Goal: Task Accomplishment & Management: Manage account settings

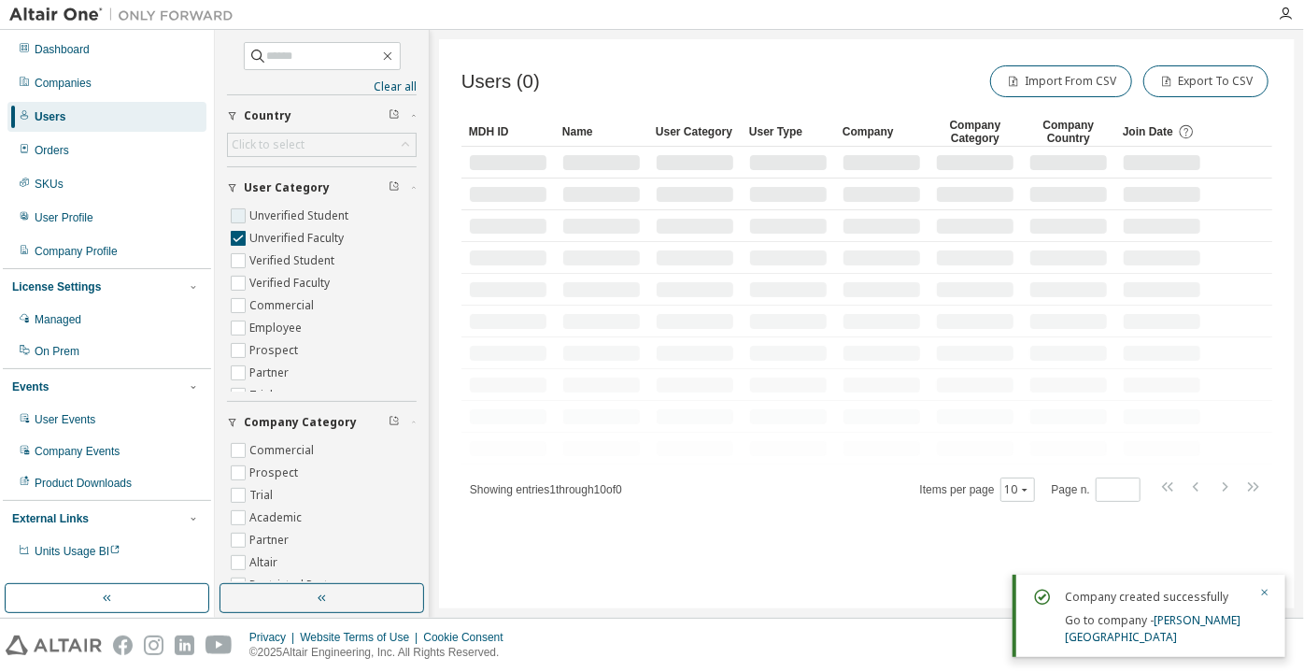
click at [288, 208] on label "Unverified Student" at bounding box center [300, 216] width 103 height 22
click at [368, 609] on button "button" at bounding box center [322, 598] width 205 height 30
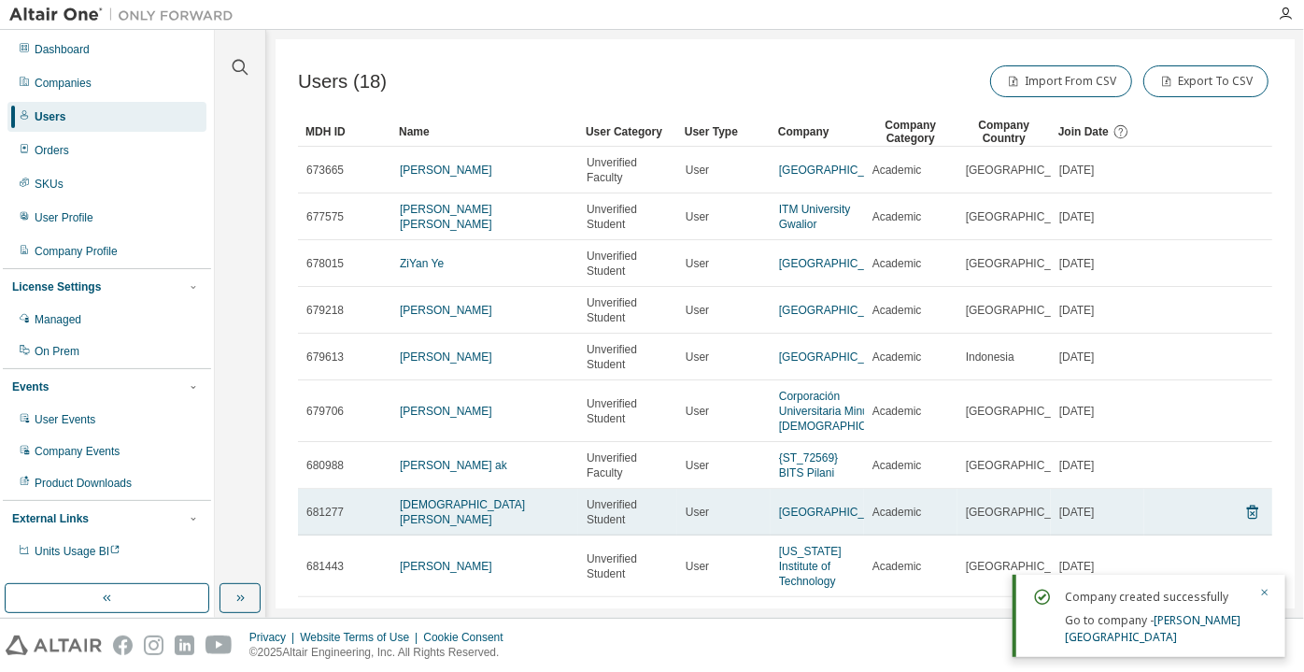
click at [1022, 490] on td "[GEOGRAPHIC_DATA]" at bounding box center [1004, 512] width 93 height 47
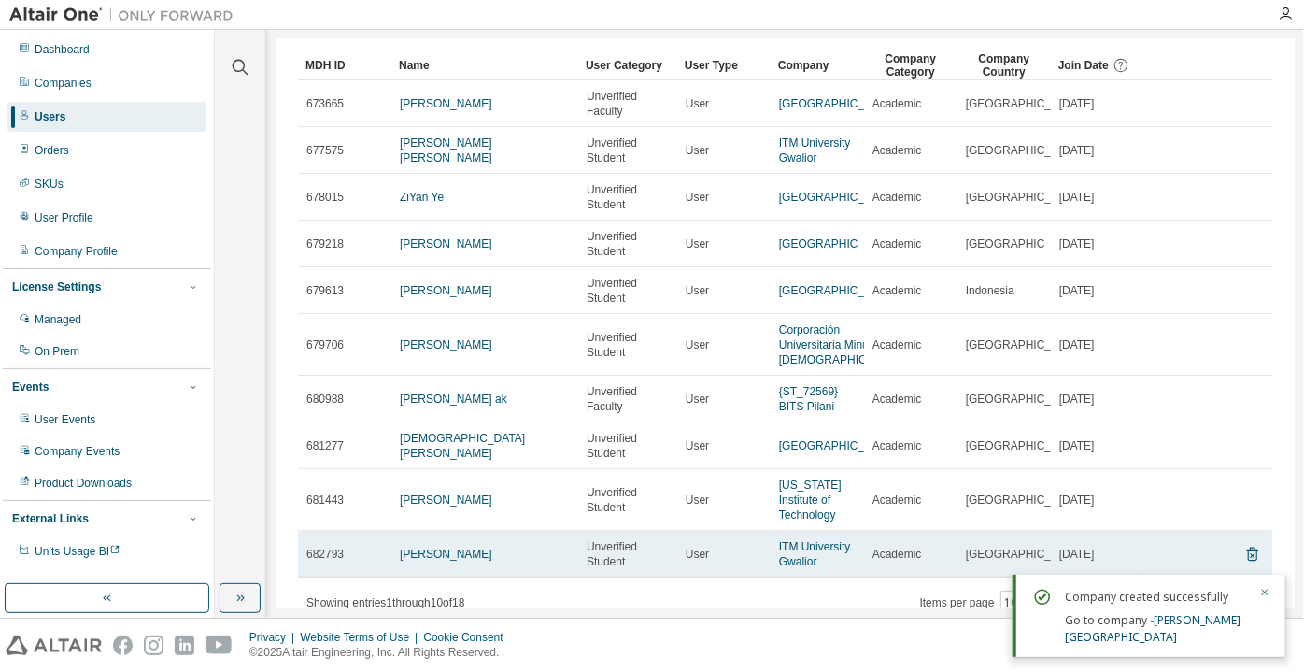
scroll to position [121, 0]
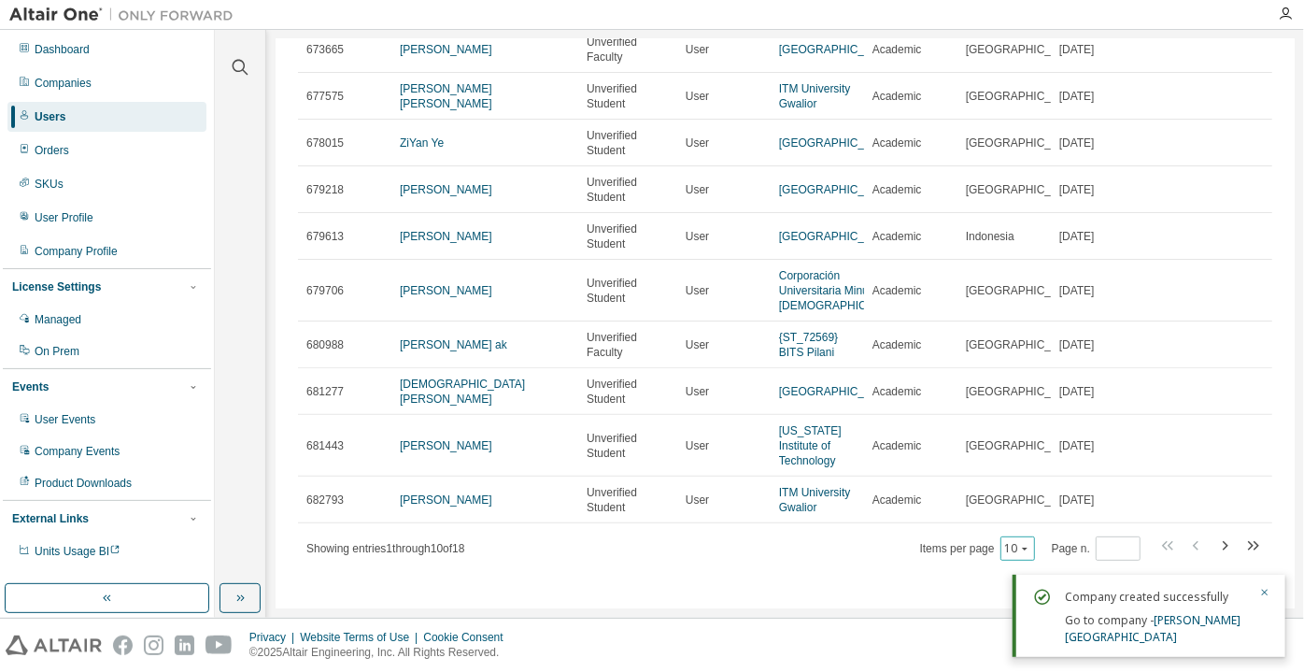
click at [1005, 544] on button "10" at bounding box center [1017, 548] width 25 height 15
click at [1016, 527] on div "100" at bounding box center [1012, 522] width 149 height 22
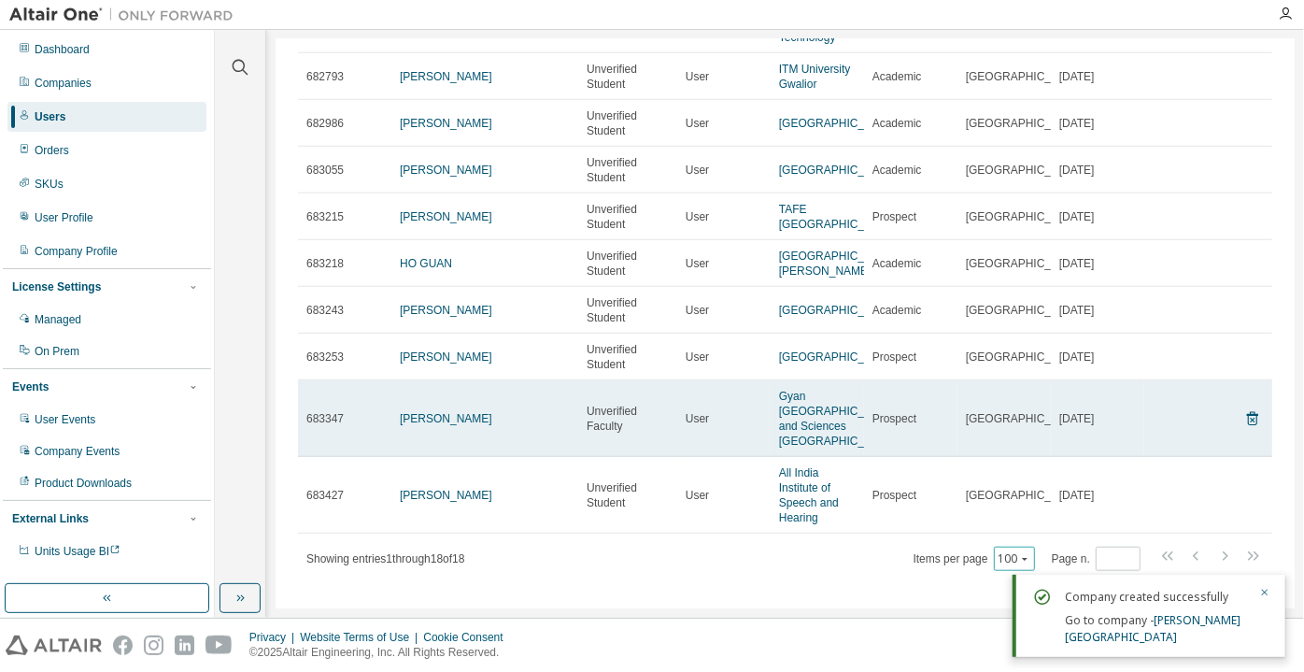
scroll to position [514, 0]
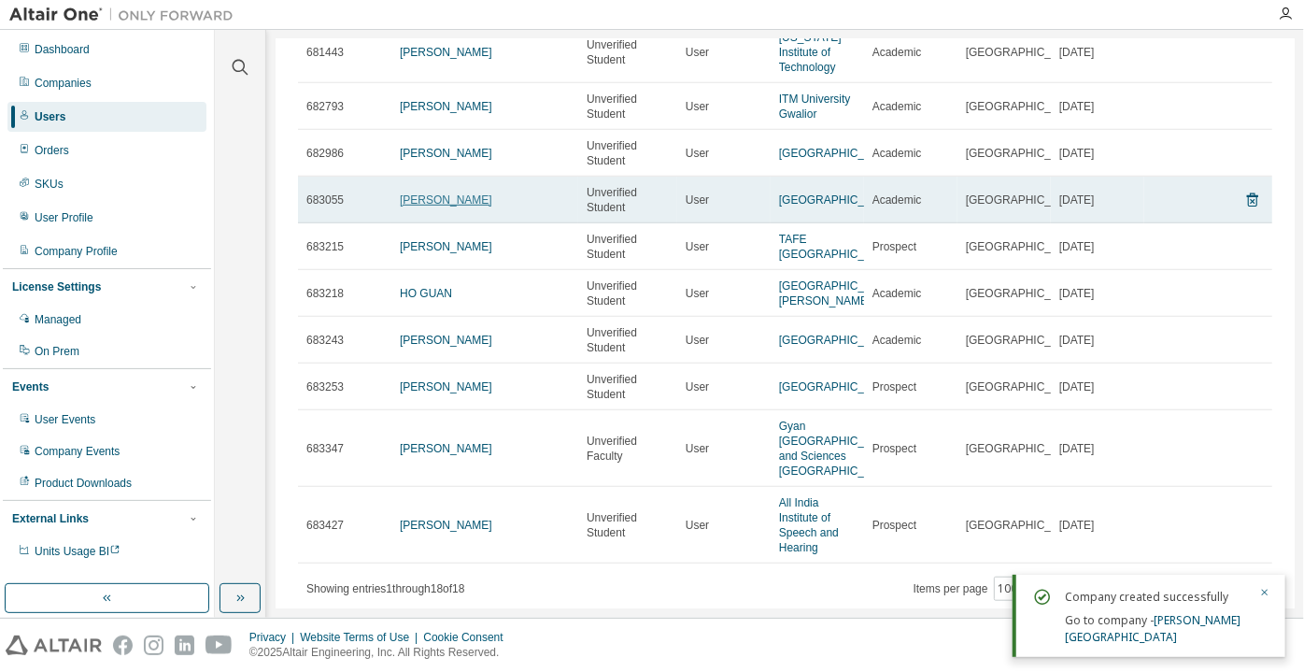
click at [445, 206] on link "[PERSON_NAME]" at bounding box center [446, 199] width 93 height 13
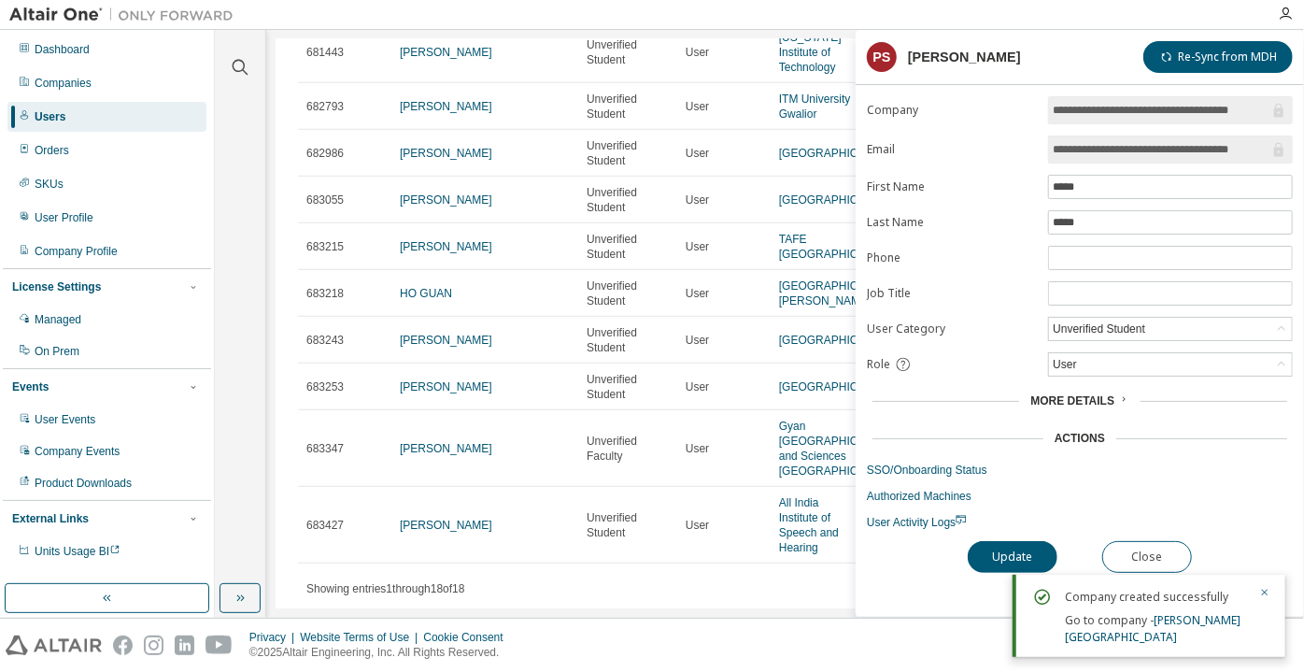
drag, startPoint x: 1180, startPoint y: 144, endPoint x: 1285, endPoint y: 170, distance: 107.9
click at [1285, 170] on form "**********" at bounding box center [1080, 313] width 426 height 434
click at [1126, 154] on input "**********" at bounding box center [1161, 149] width 217 height 19
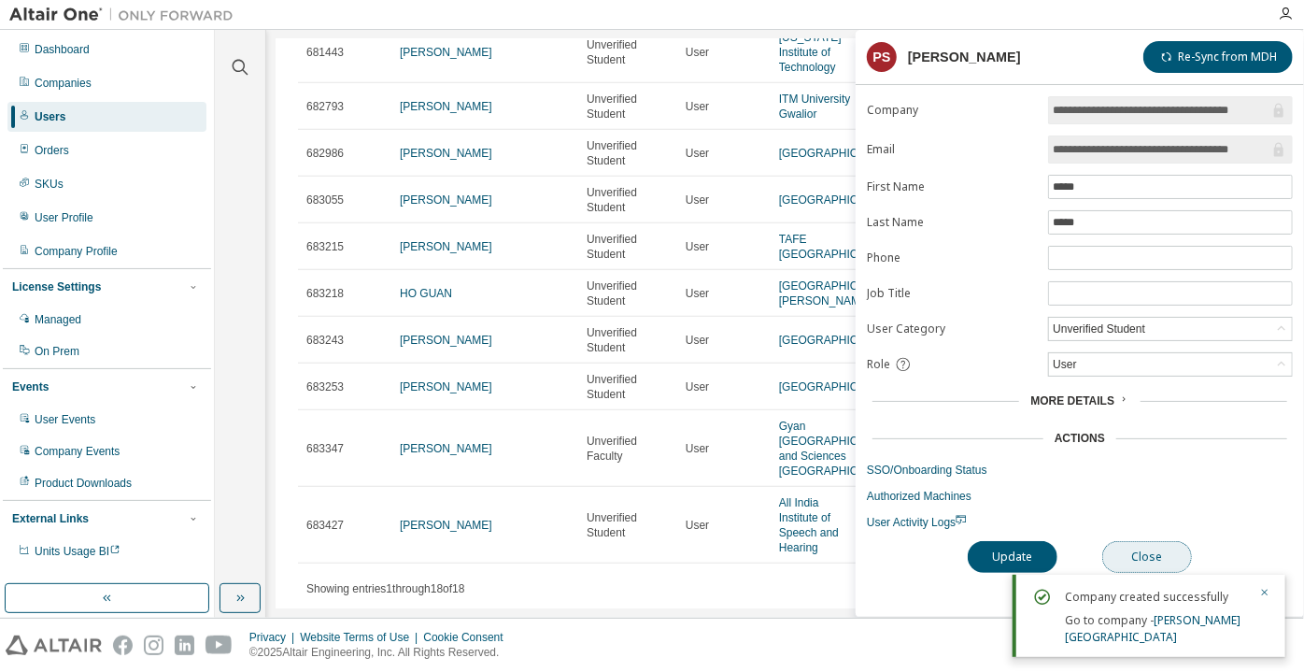
click at [1131, 562] on button "Close" at bounding box center [1148, 557] width 90 height 32
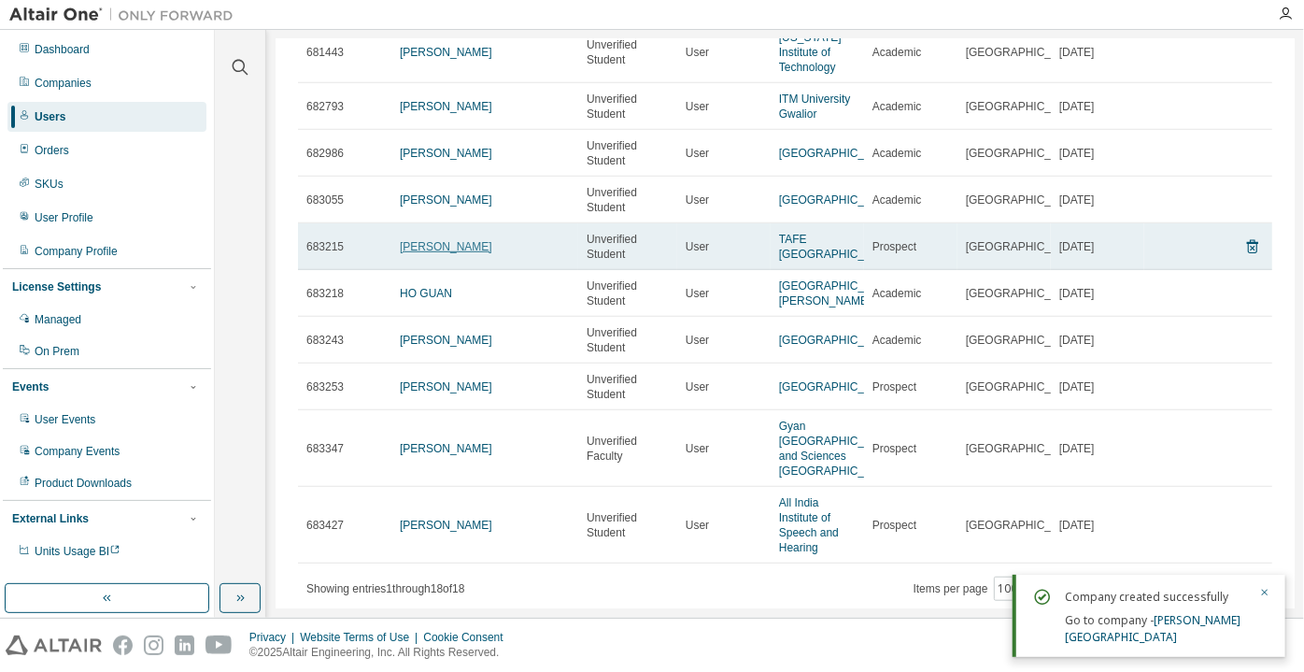
click at [468, 253] on link "[PERSON_NAME]" at bounding box center [446, 246] width 93 height 13
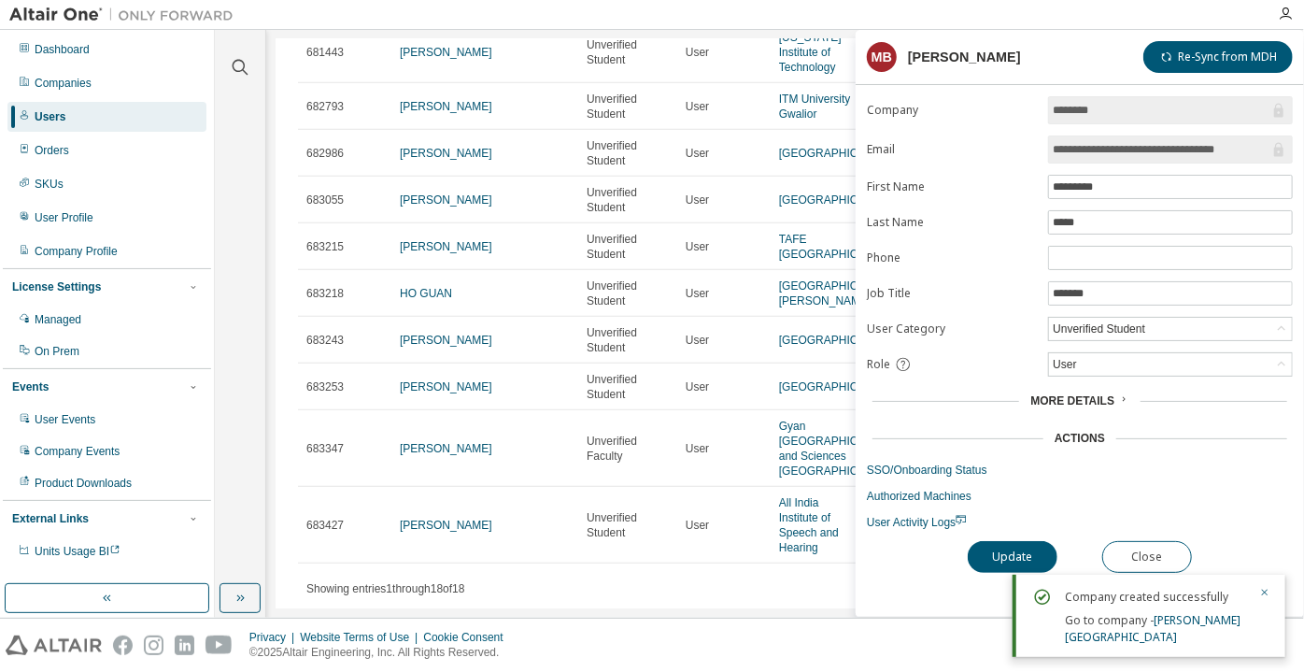
drag, startPoint x: 1159, startPoint y: 151, endPoint x: 1279, endPoint y: 161, distance: 120.9
click at [1279, 161] on span "**********" at bounding box center [1170, 149] width 245 height 28
click at [1118, 552] on button "Close" at bounding box center [1148, 557] width 90 height 32
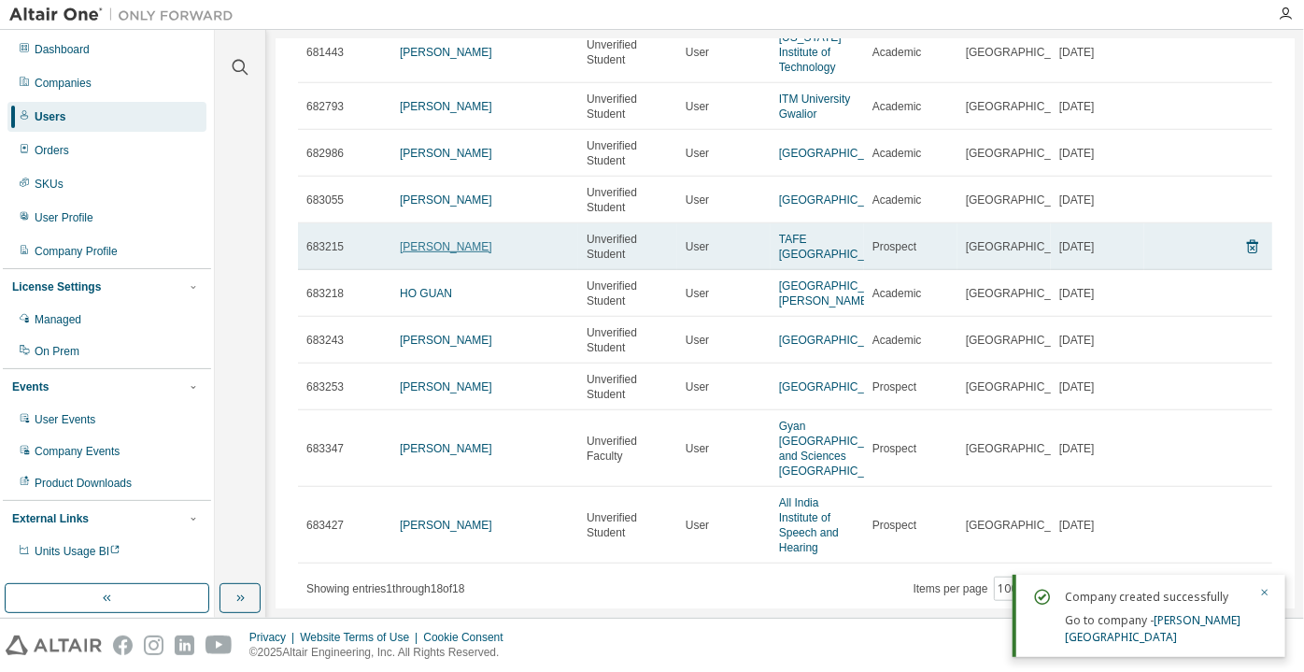
click at [444, 253] on link "[PERSON_NAME]" at bounding box center [446, 246] width 93 height 13
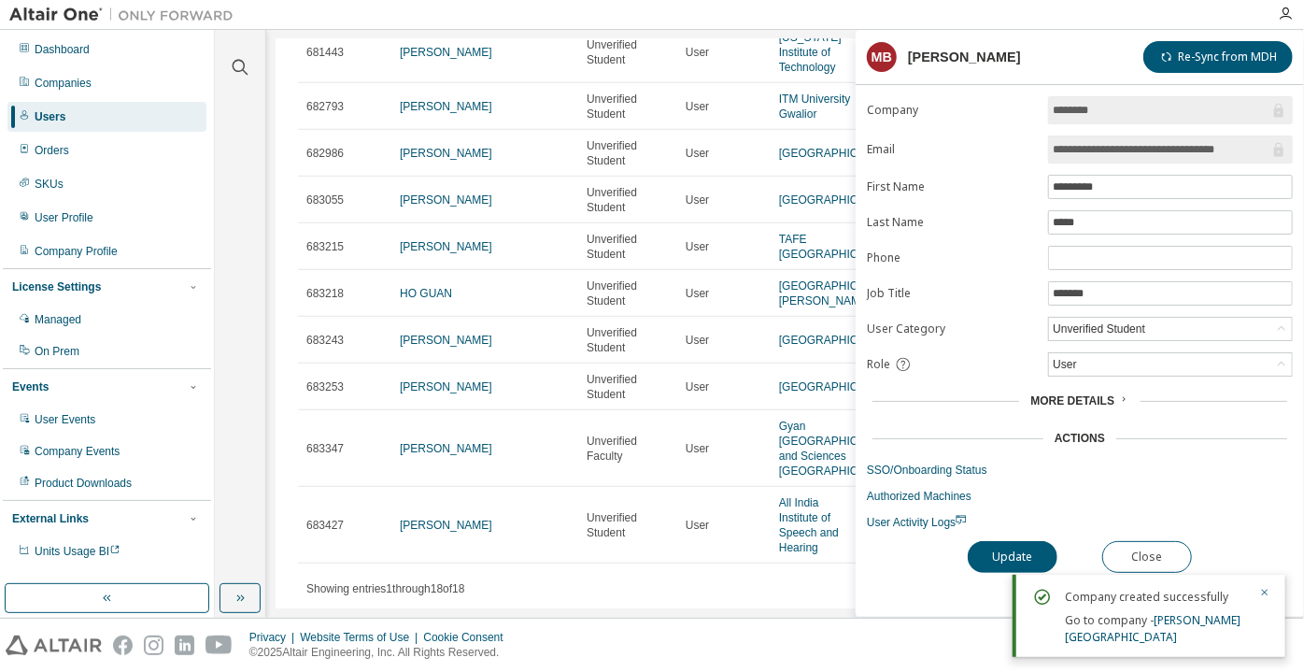
drag, startPoint x: 1159, startPoint y: 145, endPoint x: 1276, endPoint y: 155, distance: 118.2
click at [1276, 155] on span "**********" at bounding box center [1170, 149] width 245 height 28
click at [1161, 552] on button "Close" at bounding box center [1148, 557] width 90 height 32
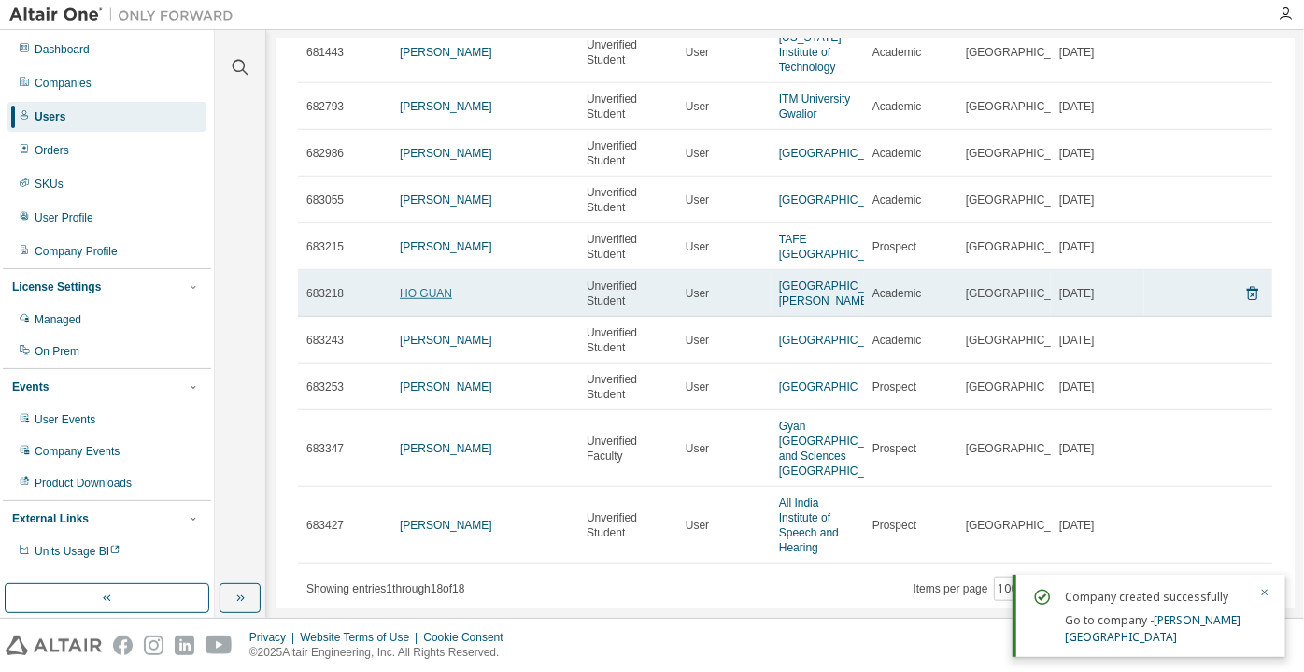
click at [440, 300] on link "HO GUAN" at bounding box center [426, 293] width 52 height 13
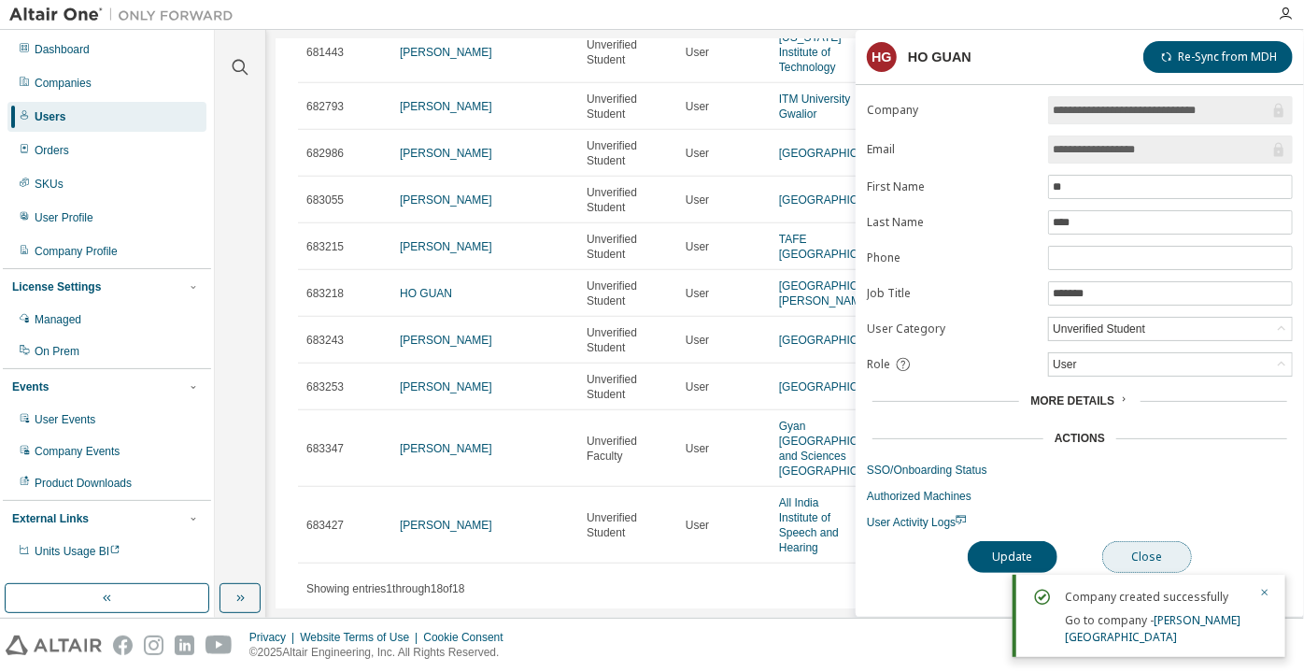
click at [1126, 561] on button "Close" at bounding box center [1148, 557] width 90 height 32
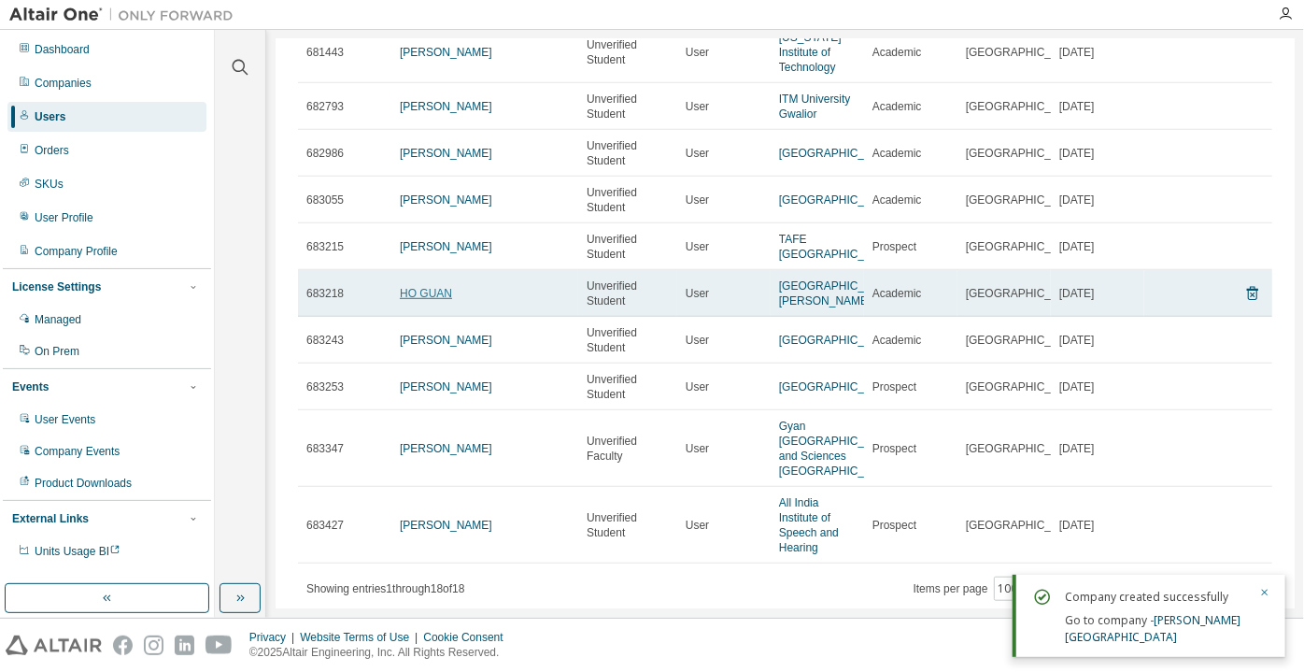
click at [441, 300] on link "HO GUAN" at bounding box center [426, 293] width 52 height 13
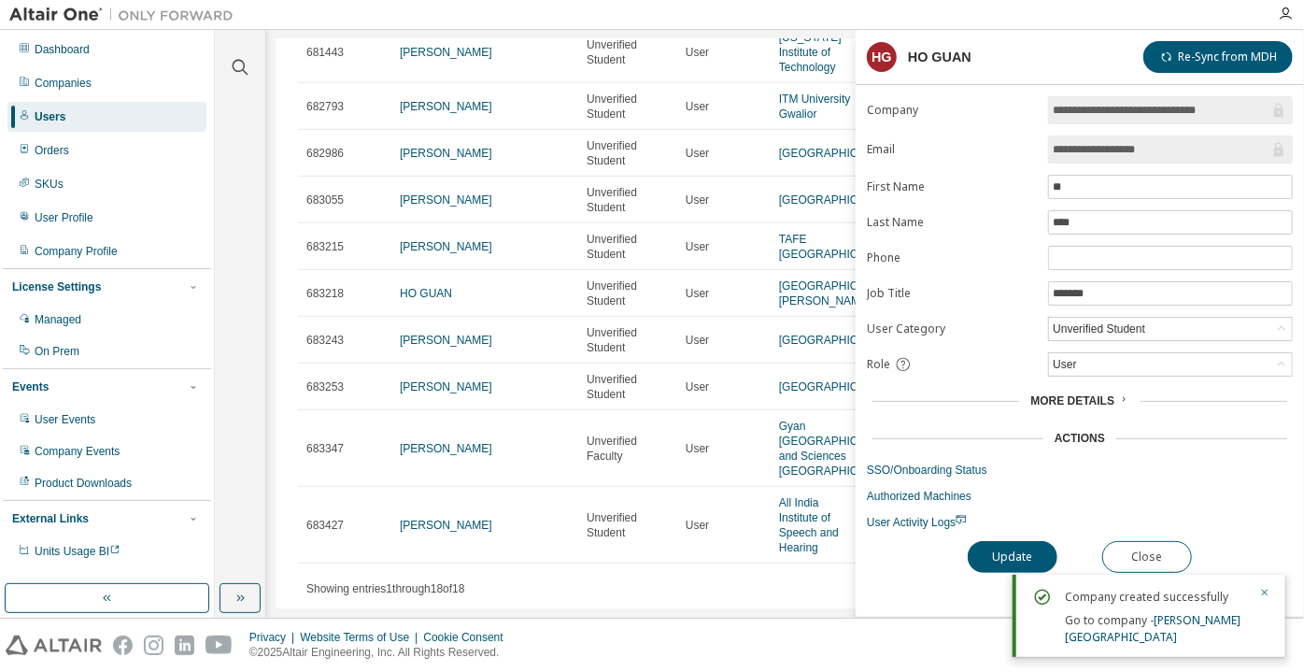
drag, startPoint x: 1167, startPoint y: 146, endPoint x: 1112, endPoint y: 153, distance: 55.6
click at [1112, 153] on input "**********" at bounding box center [1161, 149] width 217 height 19
click at [1163, 557] on button "Close" at bounding box center [1148, 557] width 90 height 32
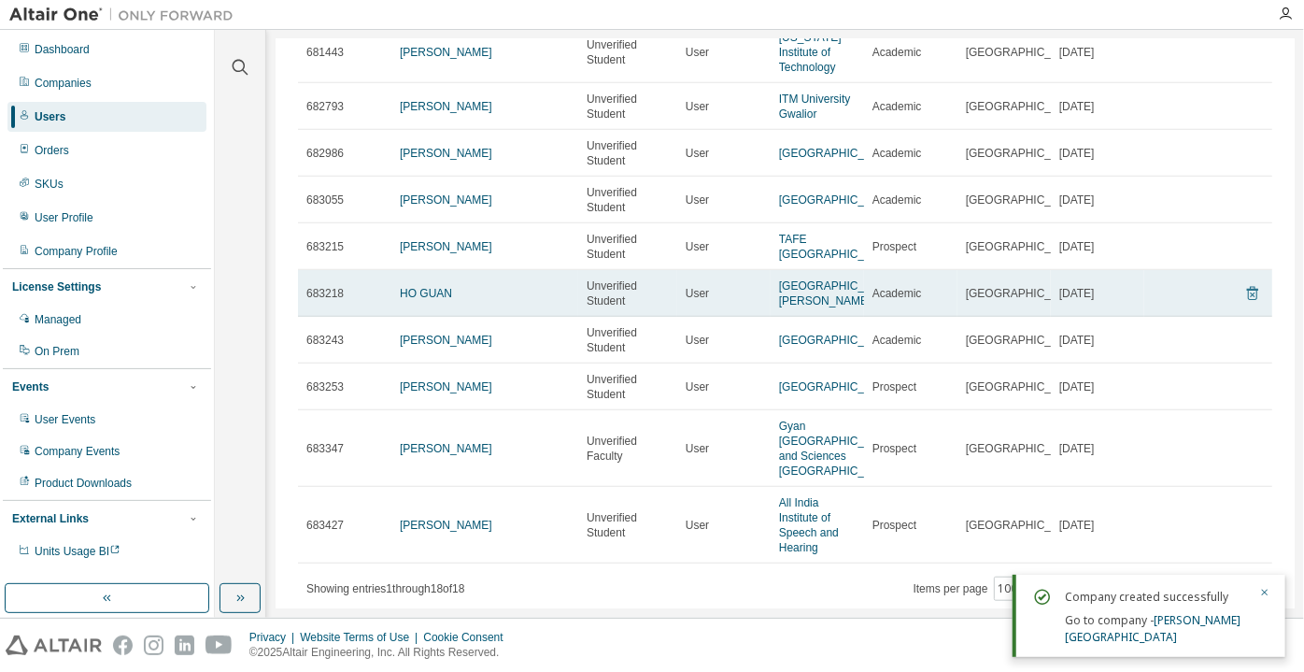
click at [1245, 305] on icon at bounding box center [1253, 293] width 17 height 22
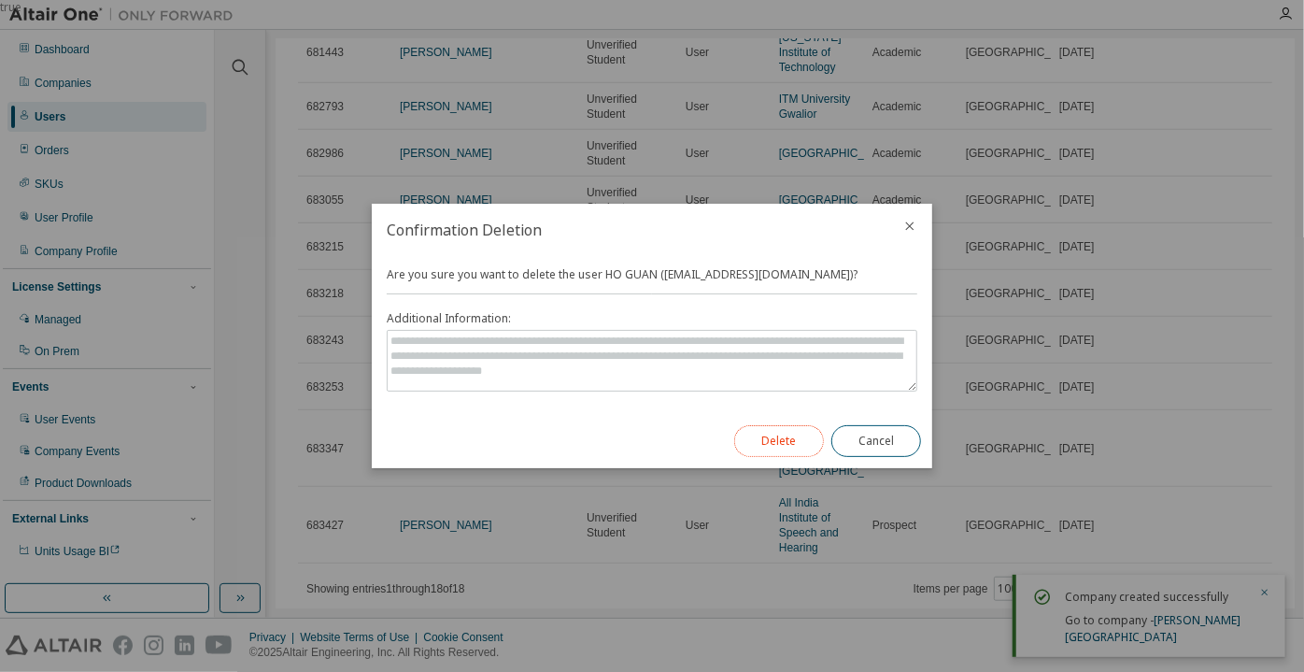
click at [800, 435] on button "Delete" at bounding box center [779, 441] width 90 height 32
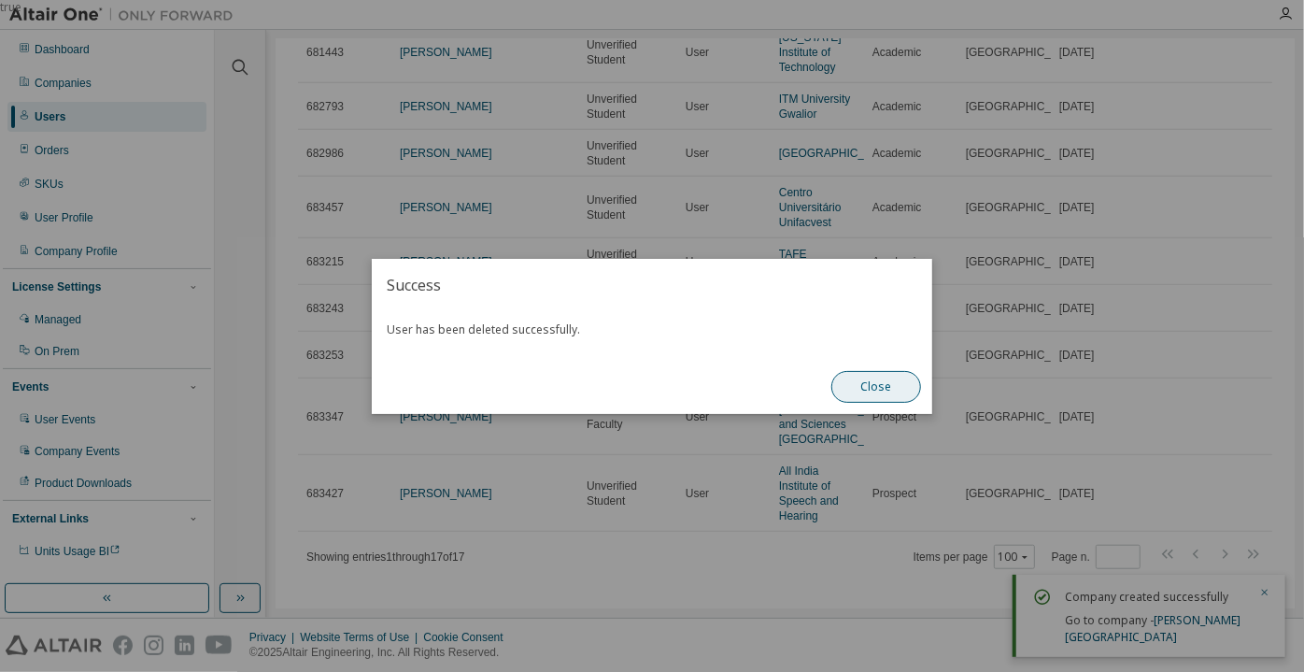
click at [847, 380] on button "Close" at bounding box center [877, 387] width 90 height 32
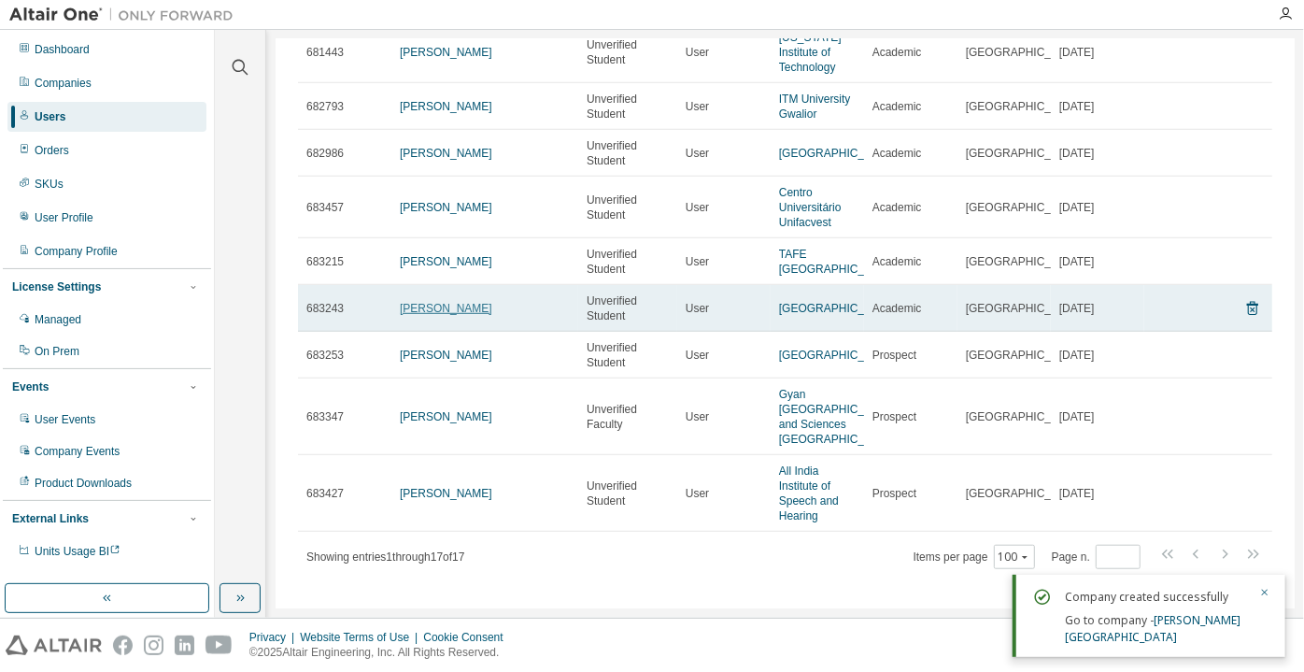
click at [448, 313] on link "[PERSON_NAME]" at bounding box center [446, 308] width 93 height 13
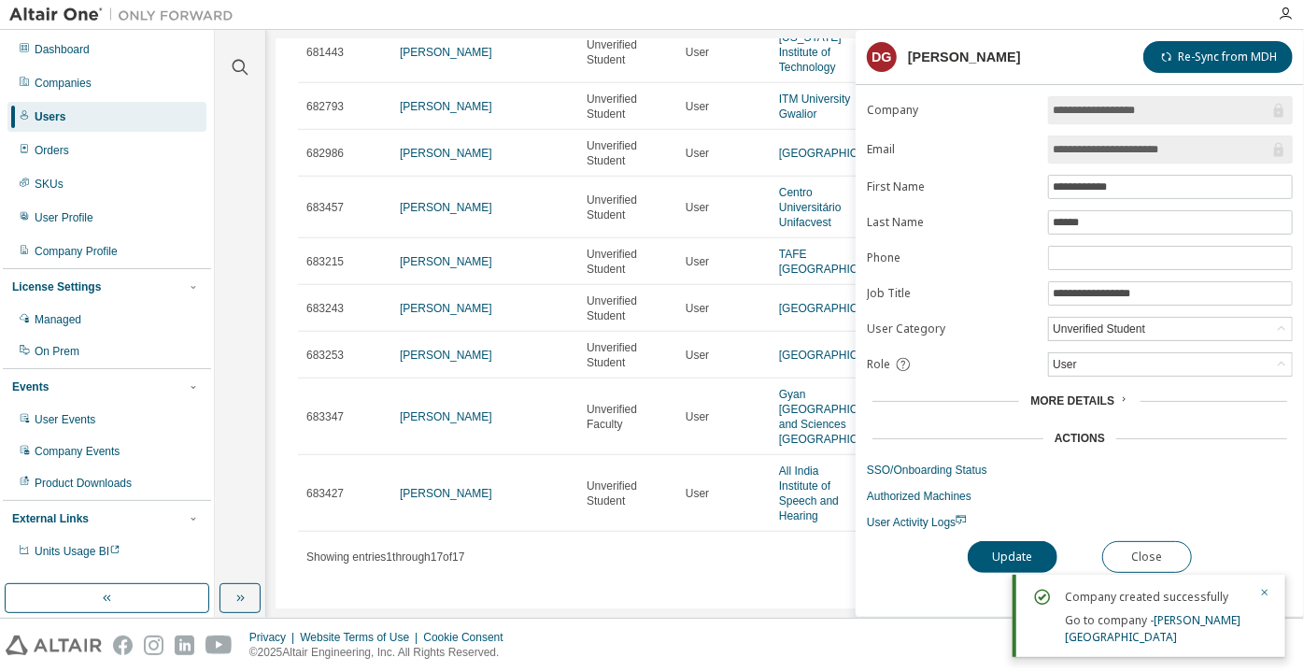
drag, startPoint x: 1211, startPoint y: 149, endPoint x: 1138, endPoint y: 157, distance: 73.3
click at [1138, 157] on span "**********" at bounding box center [1170, 149] width 245 height 28
click at [1146, 557] on button "Close" at bounding box center [1148, 557] width 90 height 32
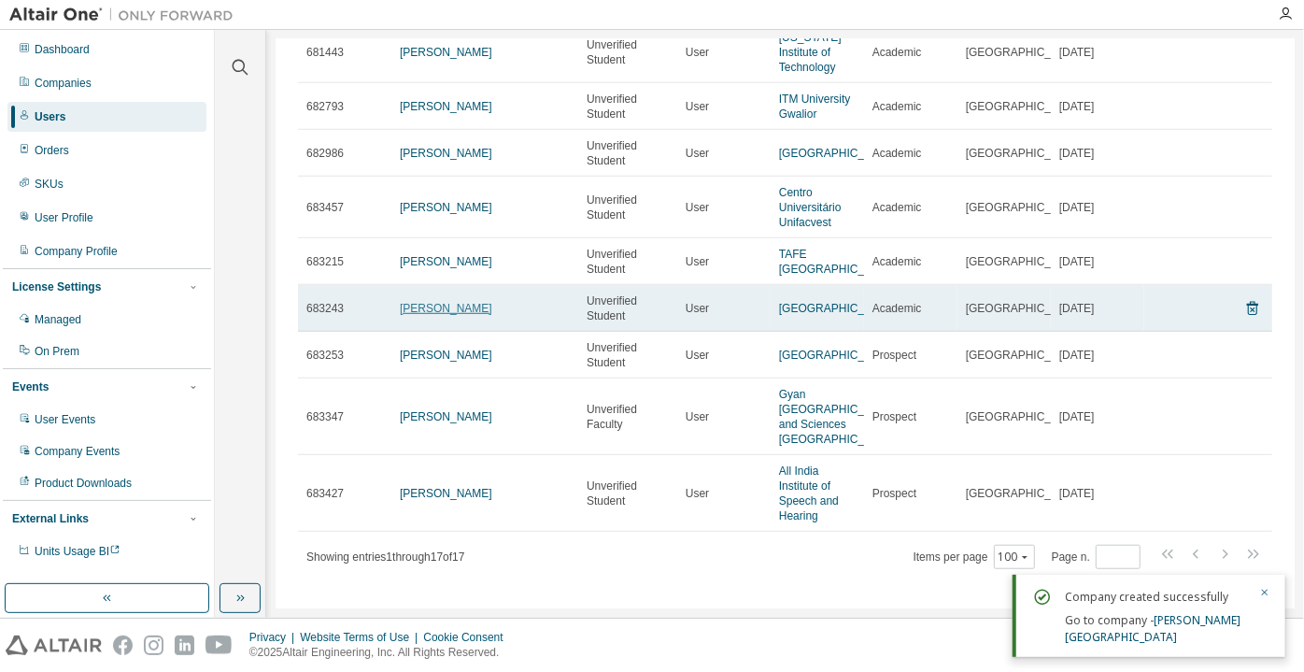
click at [416, 306] on link "[PERSON_NAME]" at bounding box center [446, 308] width 93 height 13
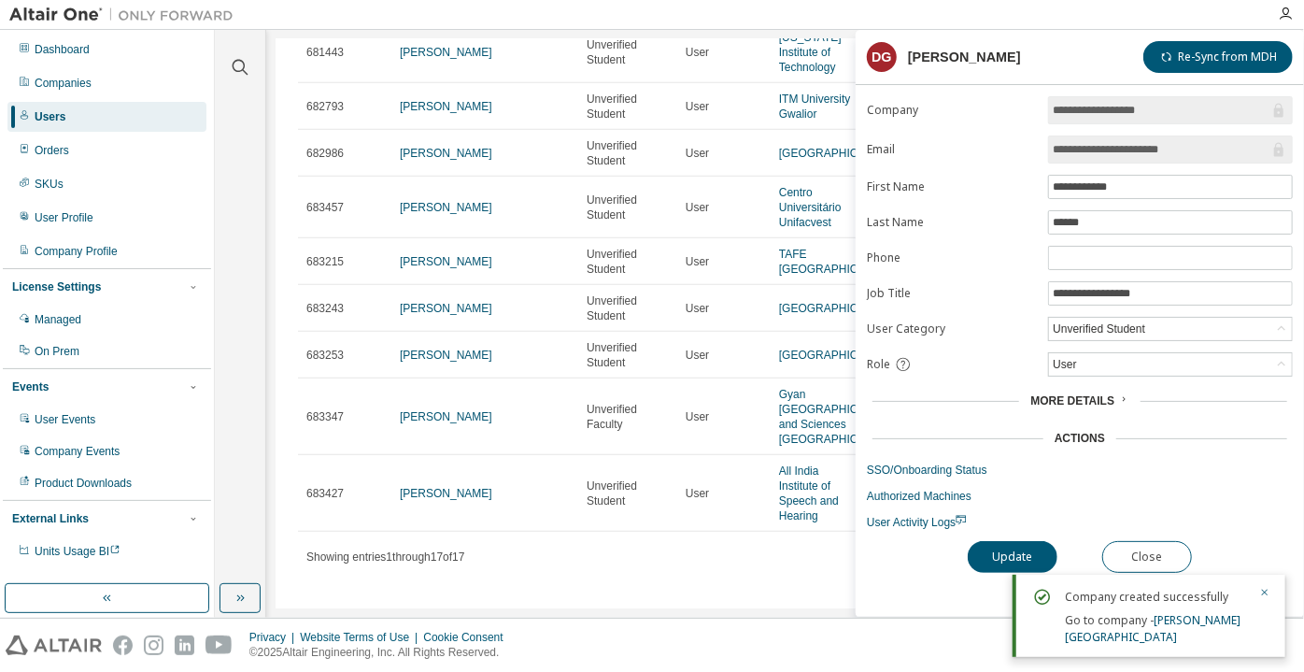
click at [1118, 150] on input "**********" at bounding box center [1161, 149] width 217 height 19
click at [1117, 552] on button "Close" at bounding box center [1148, 557] width 90 height 32
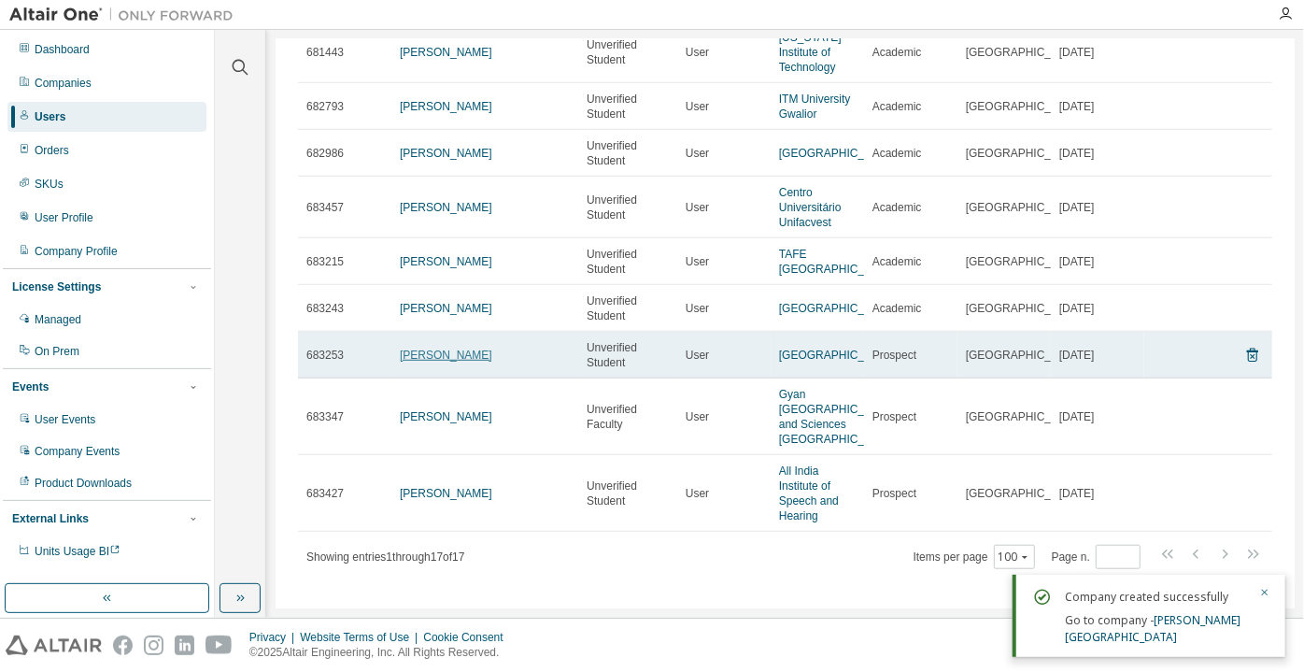
click at [463, 355] on link "[PERSON_NAME]" at bounding box center [446, 355] width 93 height 13
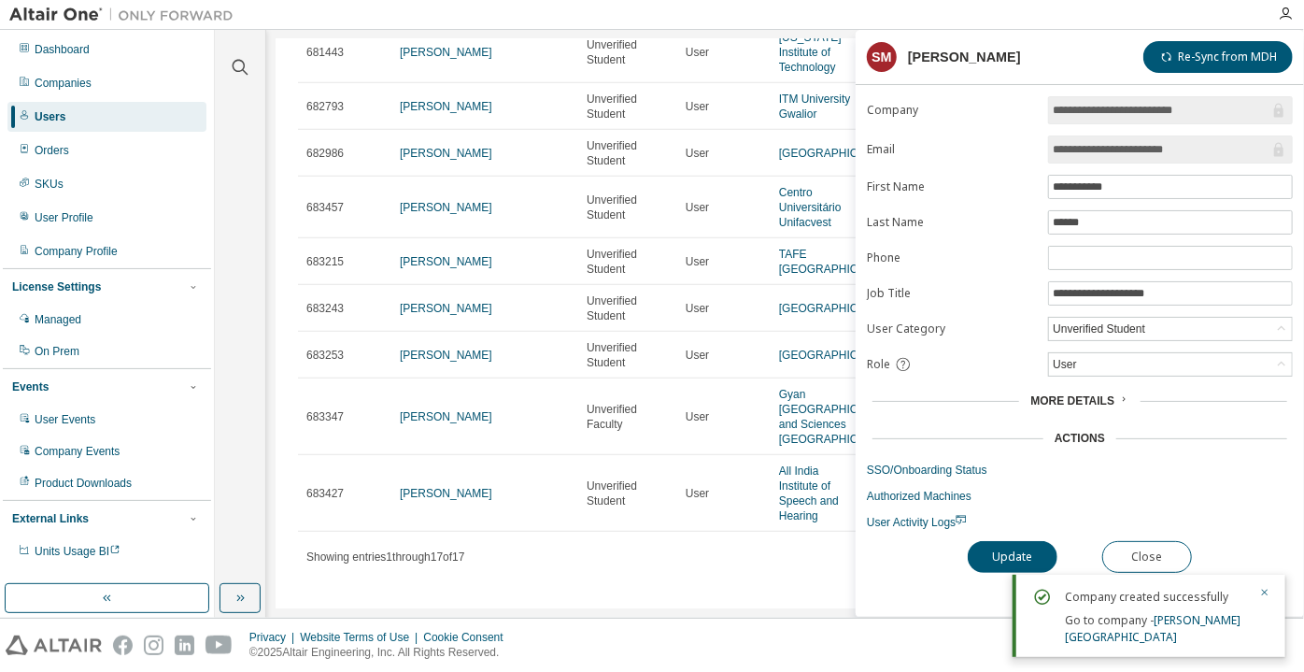
drag, startPoint x: 1196, startPoint y: 148, endPoint x: 1147, endPoint y: 145, distance: 48.7
click at [1147, 145] on input "**********" at bounding box center [1161, 149] width 217 height 19
click at [1126, 560] on button "Close" at bounding box center [1148, 557] width 90 height 32
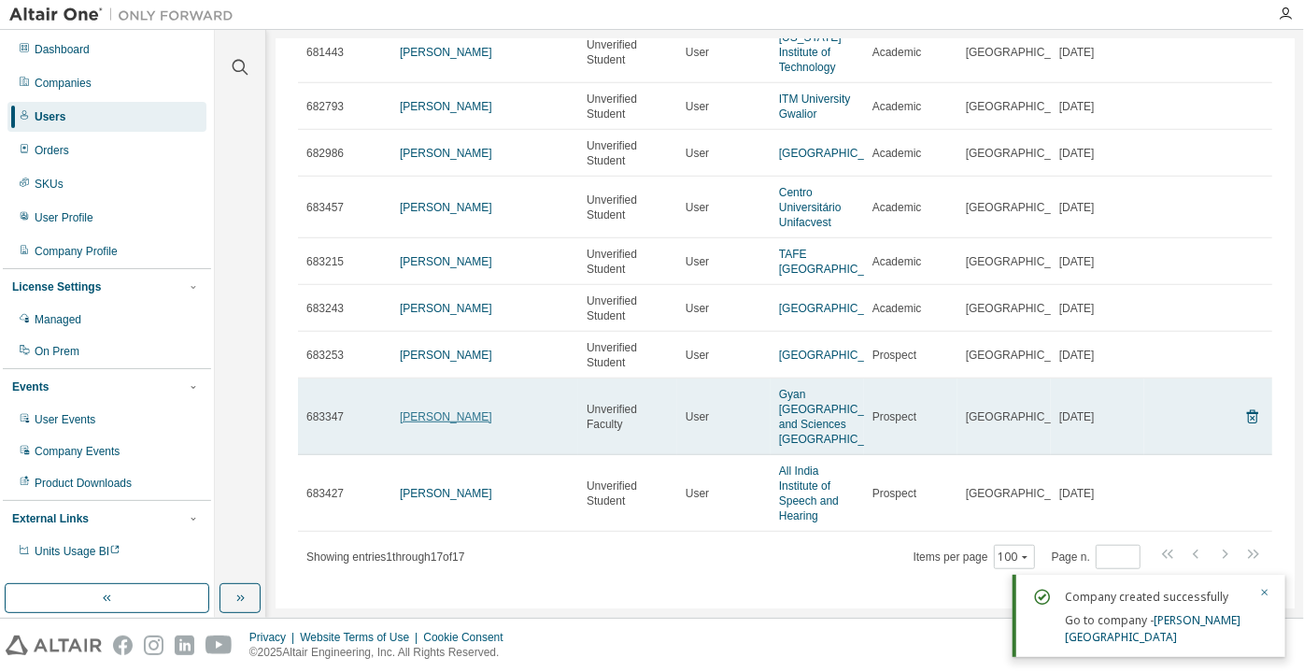
click at [425, 422] on link "[PERSON_NAME]" at bounding box center [446, 416] width 93 height 13
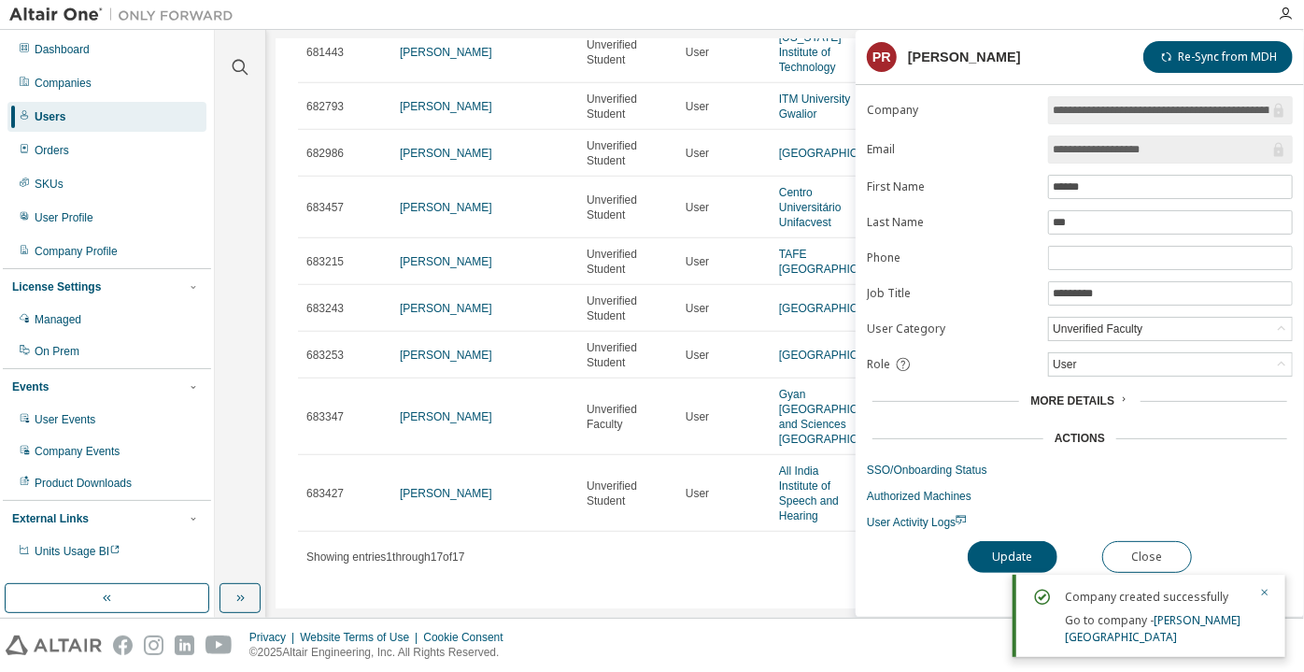
drag, startPoint x: 1160, startPoint y: 146, endPoint x: 1109, endPoint y: 146, distance: 51.4
click at [1109, 146] on input "**********" at bounding box center [1161, 149] width 217 height 19
click at [1118, 557] on button "Close" at bounding box center [1148, 557] width 90 height 32
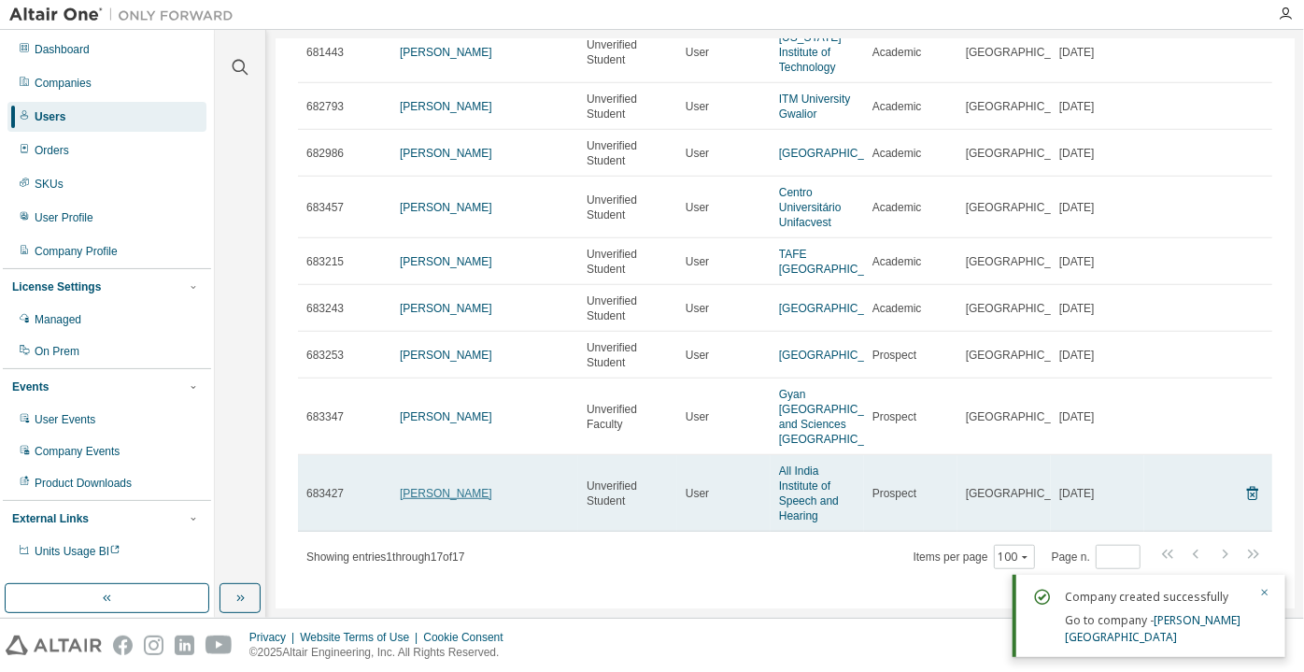
click at [423, 500] on link "[PERSON_NAME]" at bounding box center [446, 493] width 93 height 13
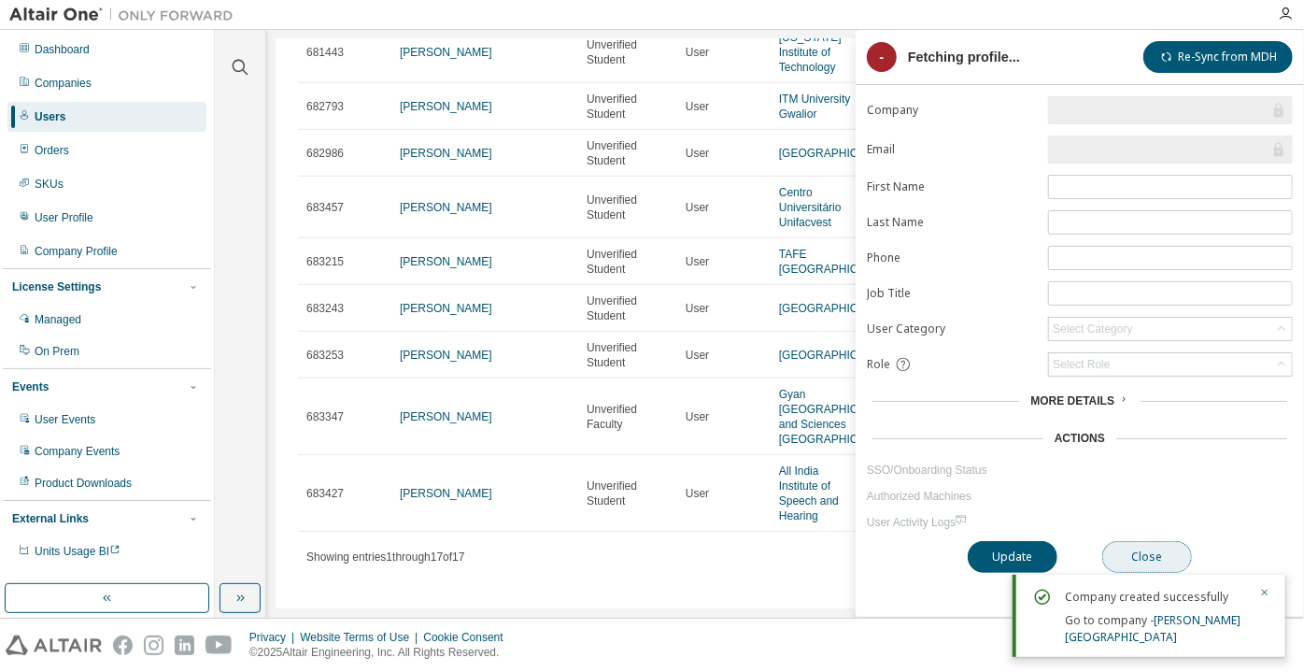
click at [1136, 541] on button "Close" at bounding box center [1148, 557] width 90 height 32
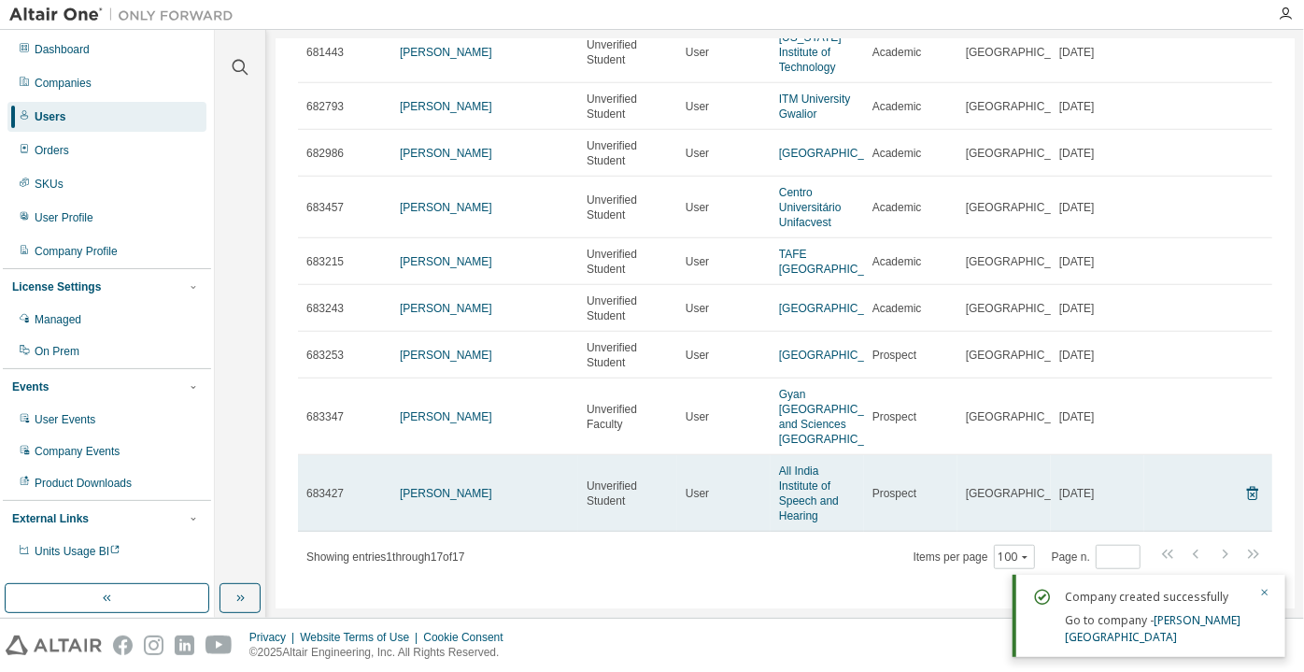
click at [438, 515] on td "[PERSON_NAME]" at bounding box center [484, 493] width 187 height 77
click at [441, 496] on td "[PERSON_NAME]" at bounding box center [484, 493] width 187 height 77
click at [431, 500] on link "[PERSON_NAME]" at bounding box center [446, 493] width 93 height 13
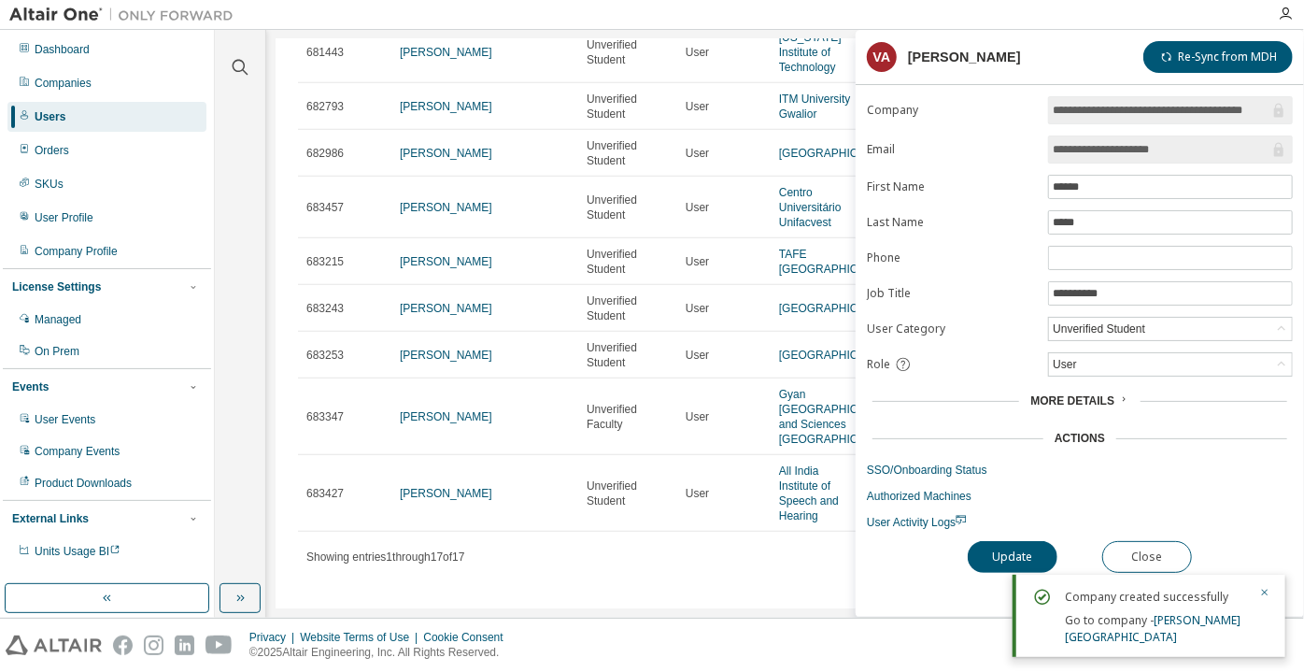
drag, startPoint x: 1205, startPoint y: 149, endPoint x: 1099, endPoint y: 147, distance: 106.5
click at [1099, 147] on input "**********" at bounding box center [1161, 149] width 217 height 19
click at [1108, 565] on div "Update Close" at bounding box center [1080, 557] width 426 height 32
click at [1114, 560] on button "Close" at bounding box center [1148, 557] width 90 height 32
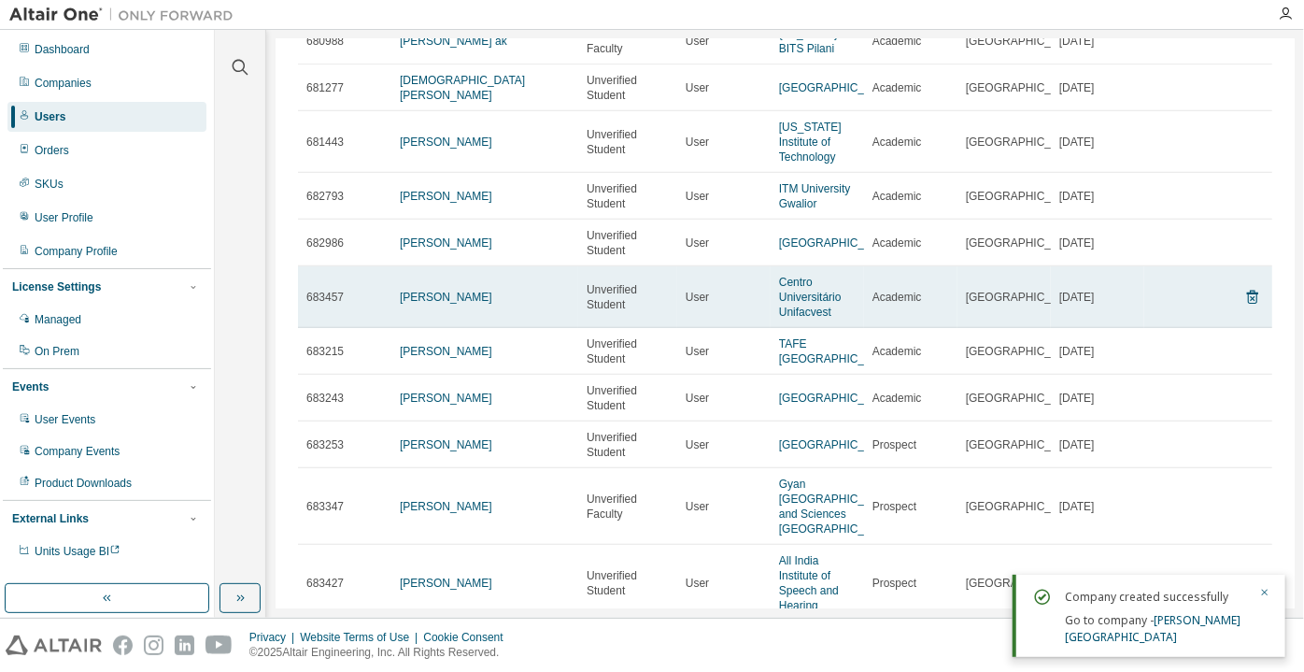
scroll to position [538, 0]
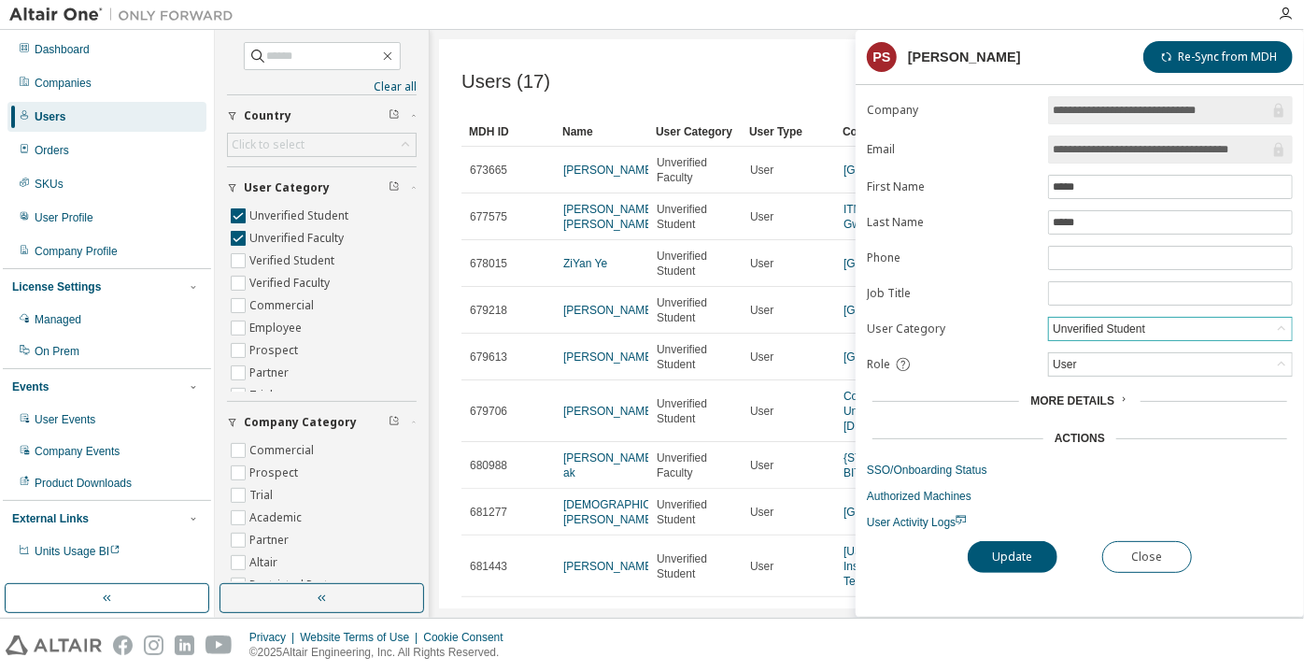
scroll to position [538, 0]
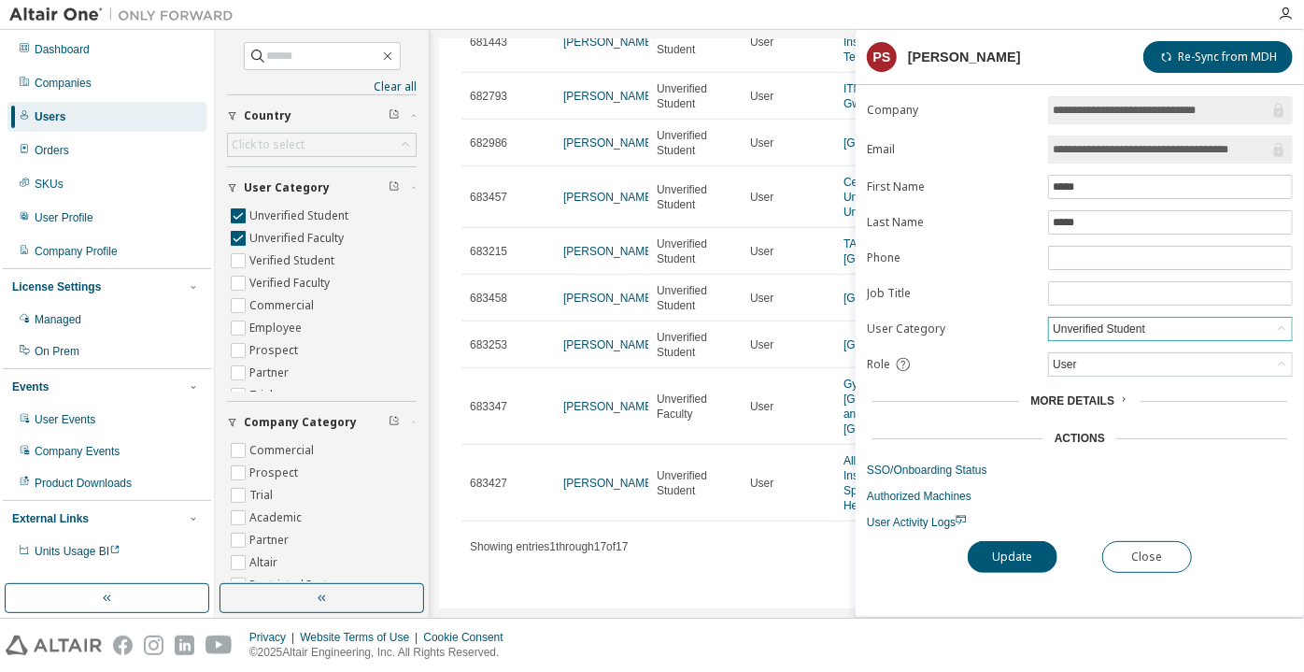
click at [1111, 325] on div "Unverified Student" at bounding box center [1099, 329] width 98 height 21
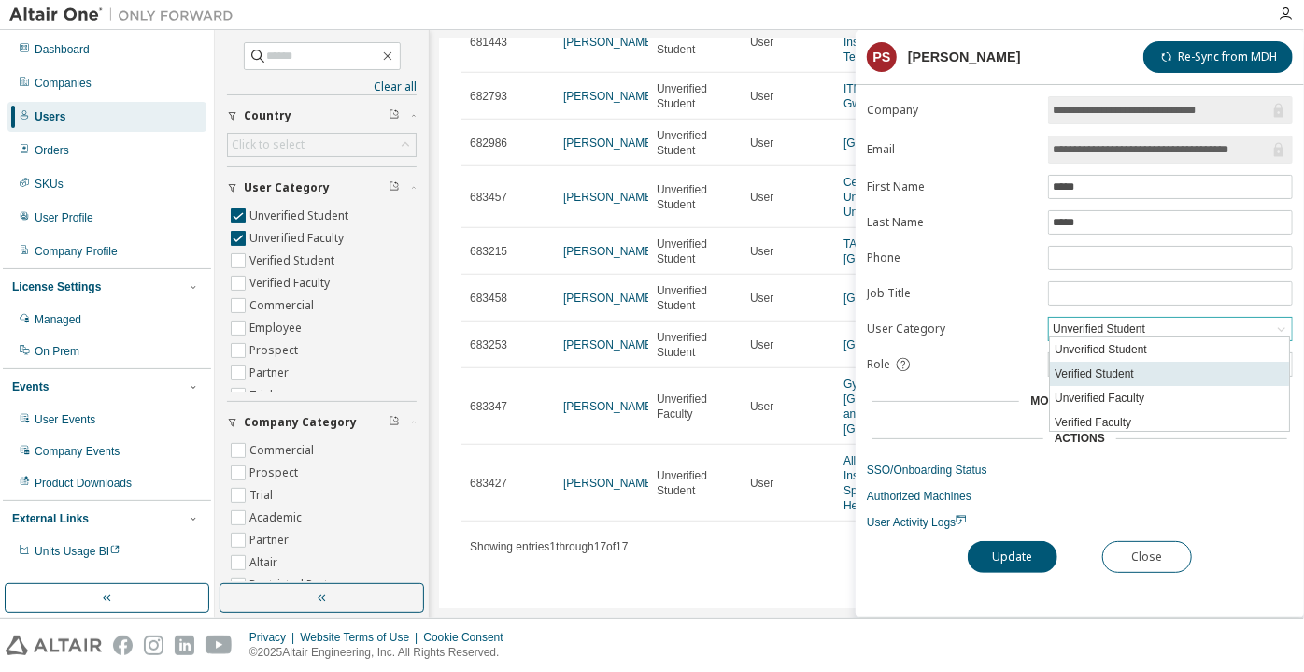
click at [1122, 374] on li "Verified Student" at bounding box center [1169, 374] width 239 height 24
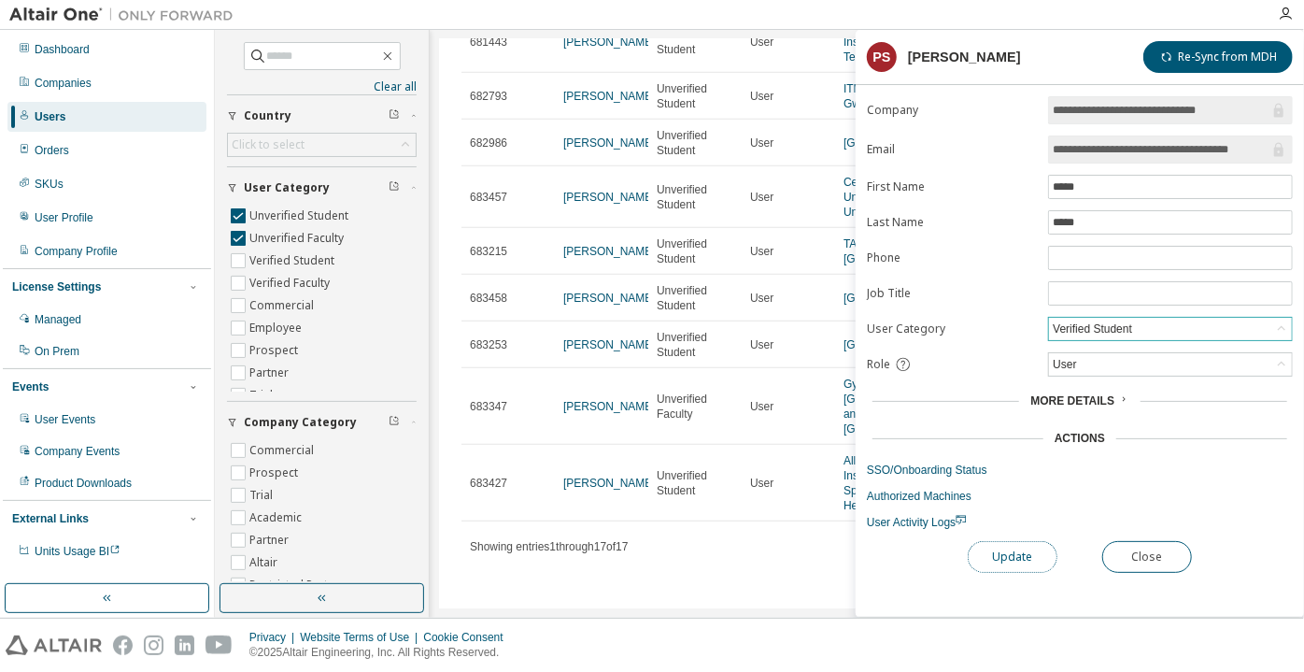
click at [1013, 561] on button "Update" at bounding box center [1013, 557] width 90 height 32
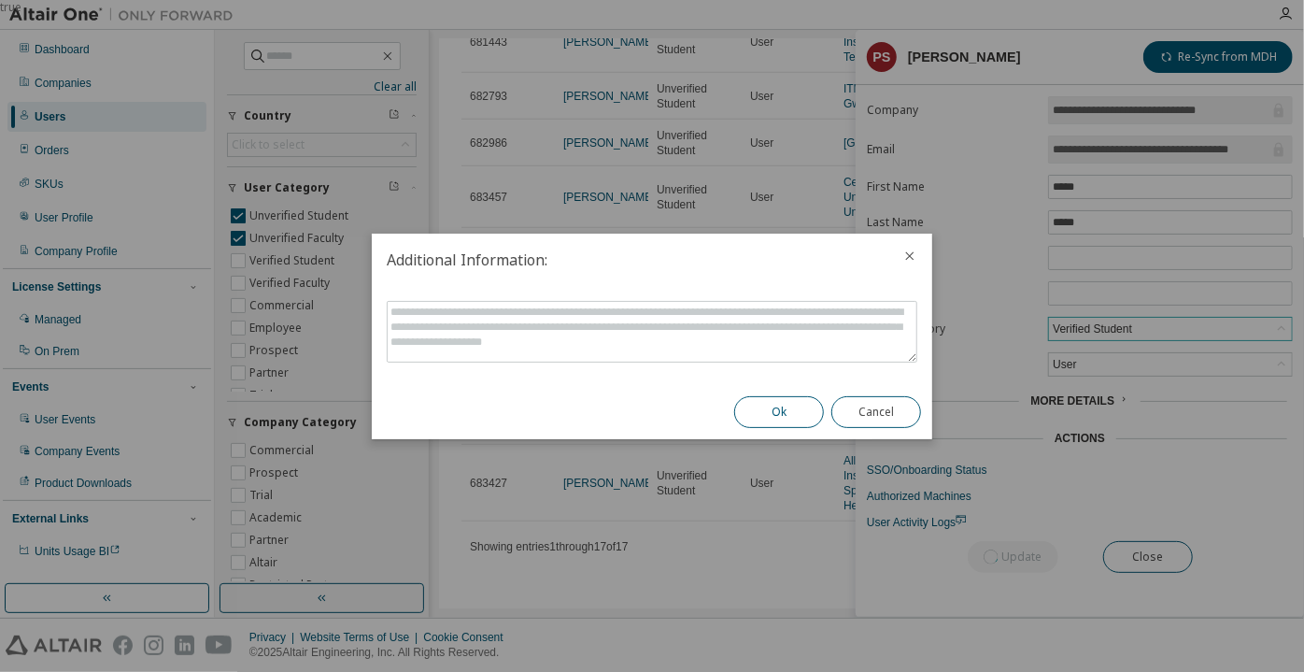
click at [793, 406] on button "Ok" at bounding box center [779, 412] width 90 height 32
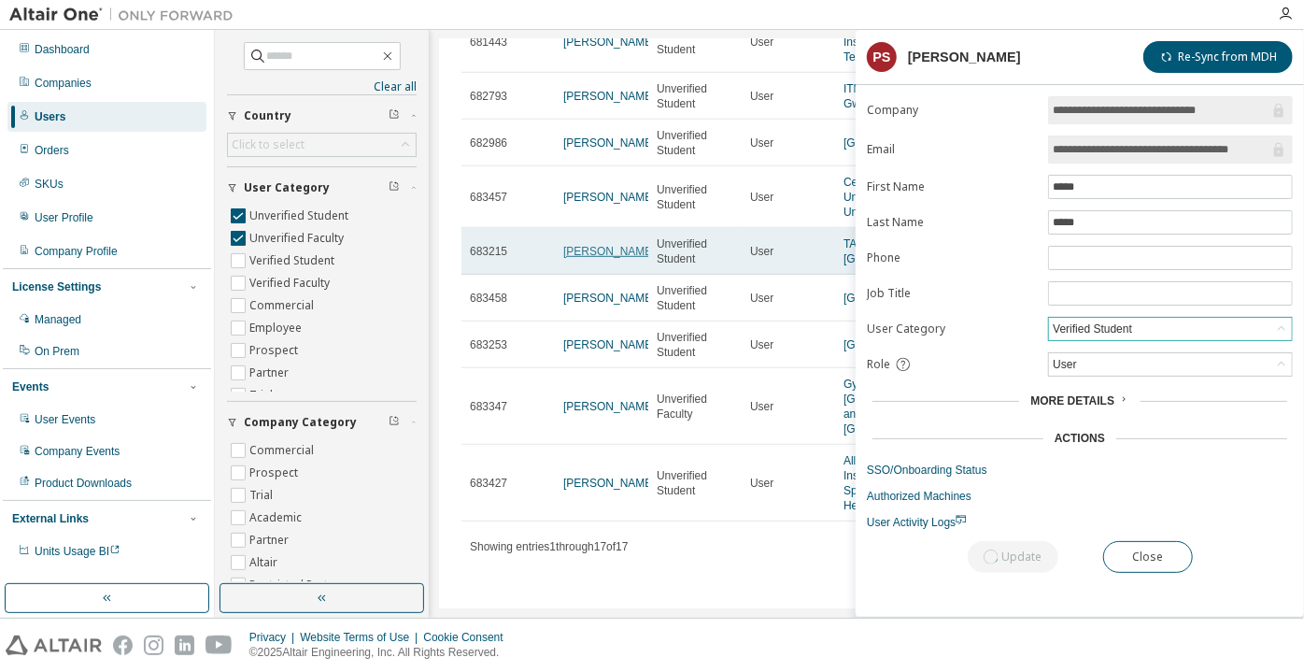
click at [585, 245] on link "[PERSON_NAME]" at bounding box center [609, 251] width 93 height 13
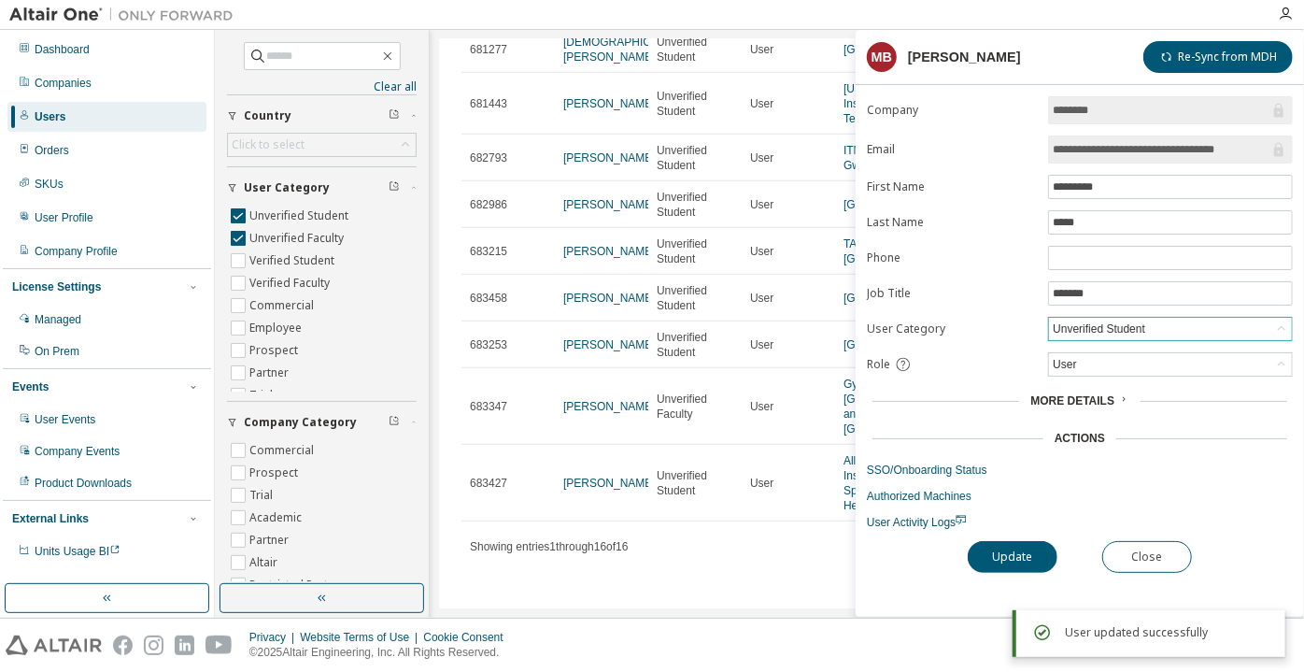
scroll to position [476, 0]
click at [1097, 329] on div "Unverified Student" at bounding box center [1099, 329] width 98 height 21
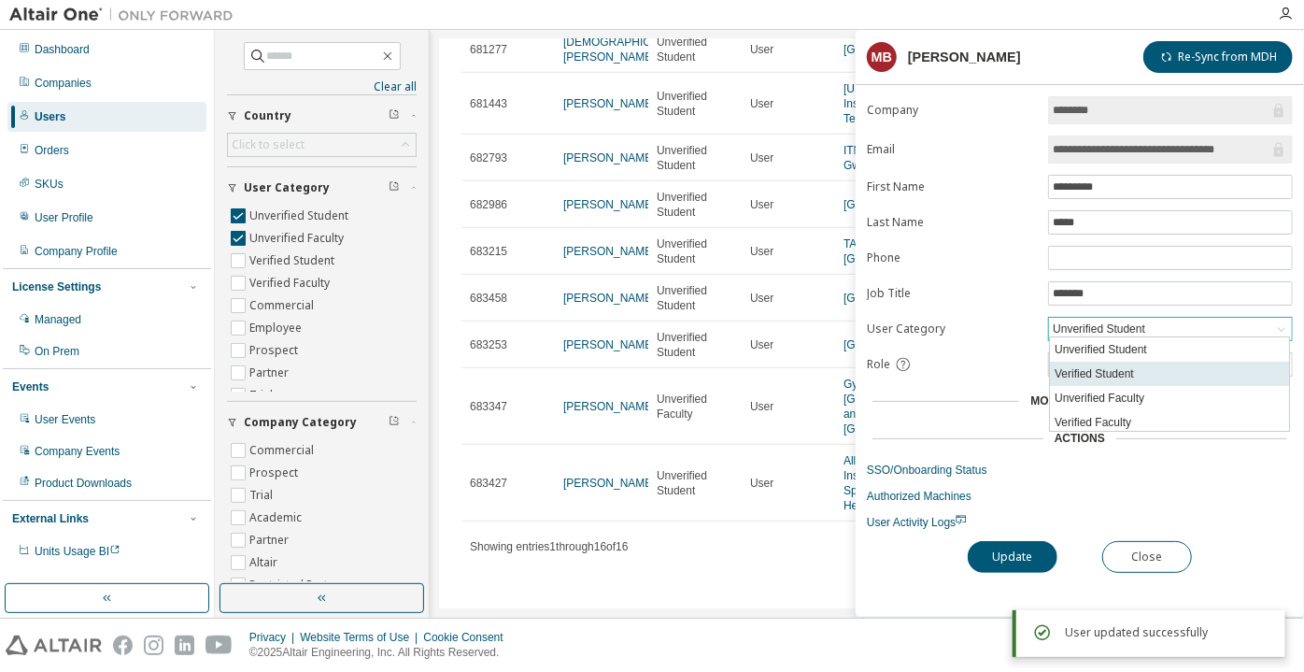
click at [1105, 377] on li "Verified Student" at bounding box center [1169, 374] width 239 height 24
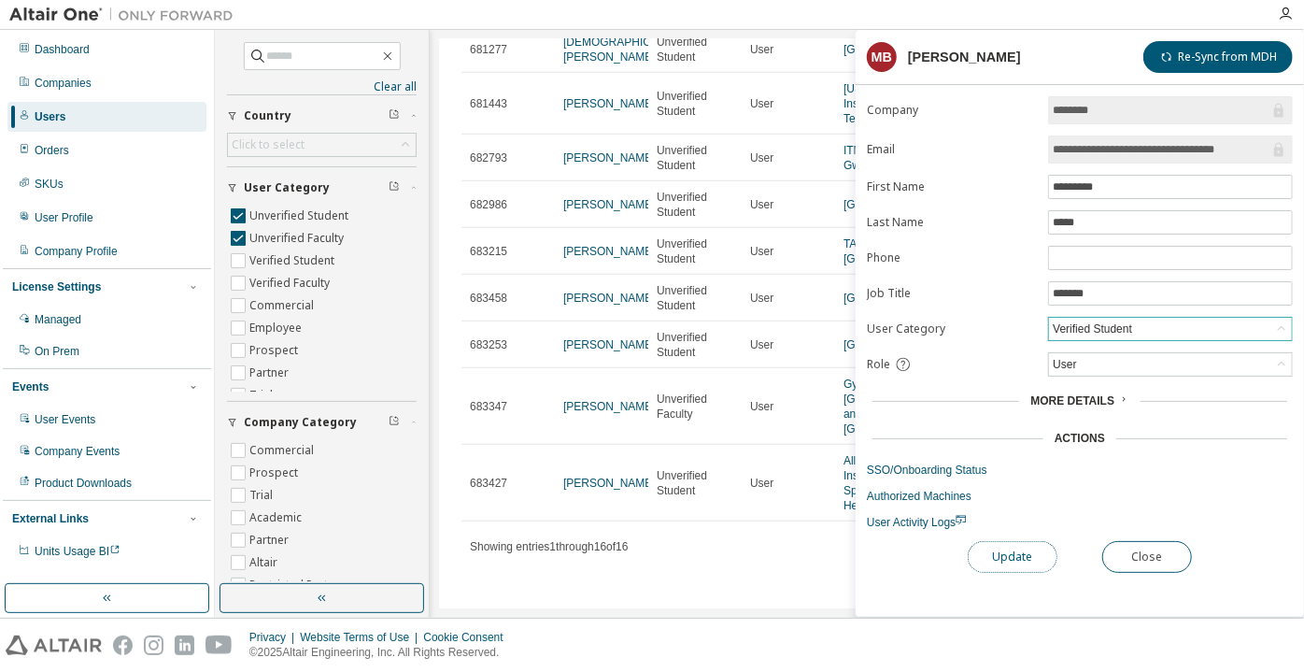
click at [1012, 562] on button "Update" at bounding box center [1013, 557] width 90 height 32
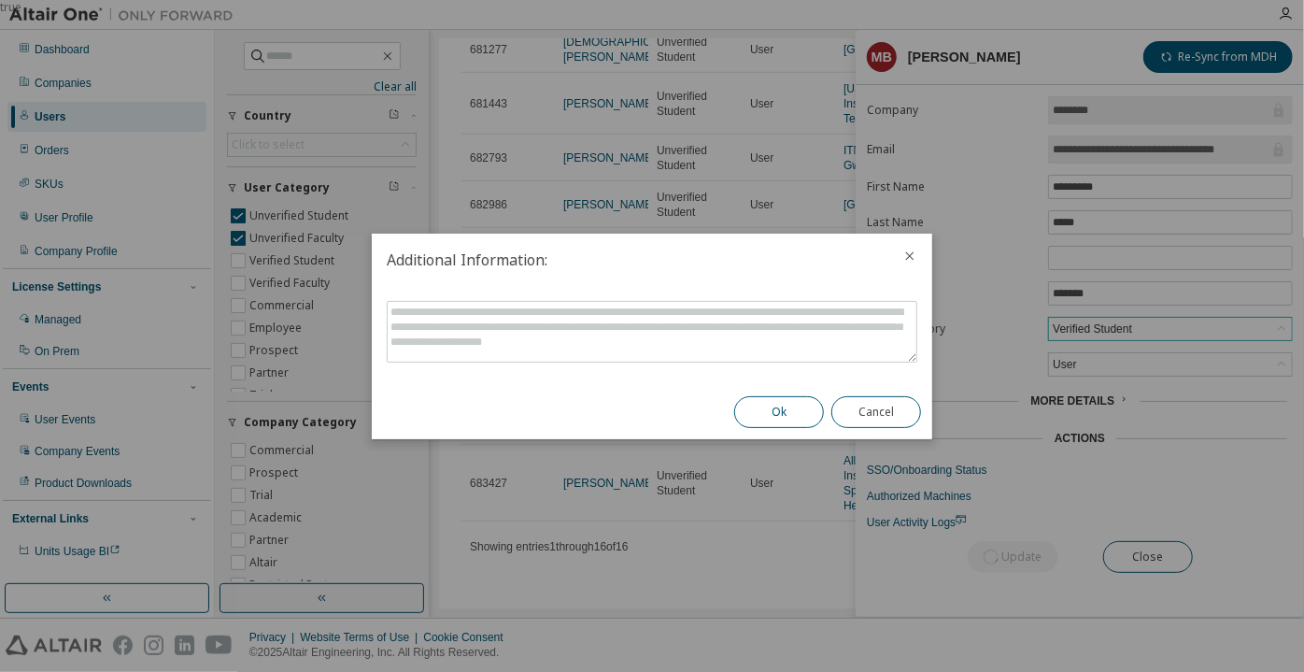
click at [769, 410] on button "Ok" at bounding box center [779, 412] width 90 height 32
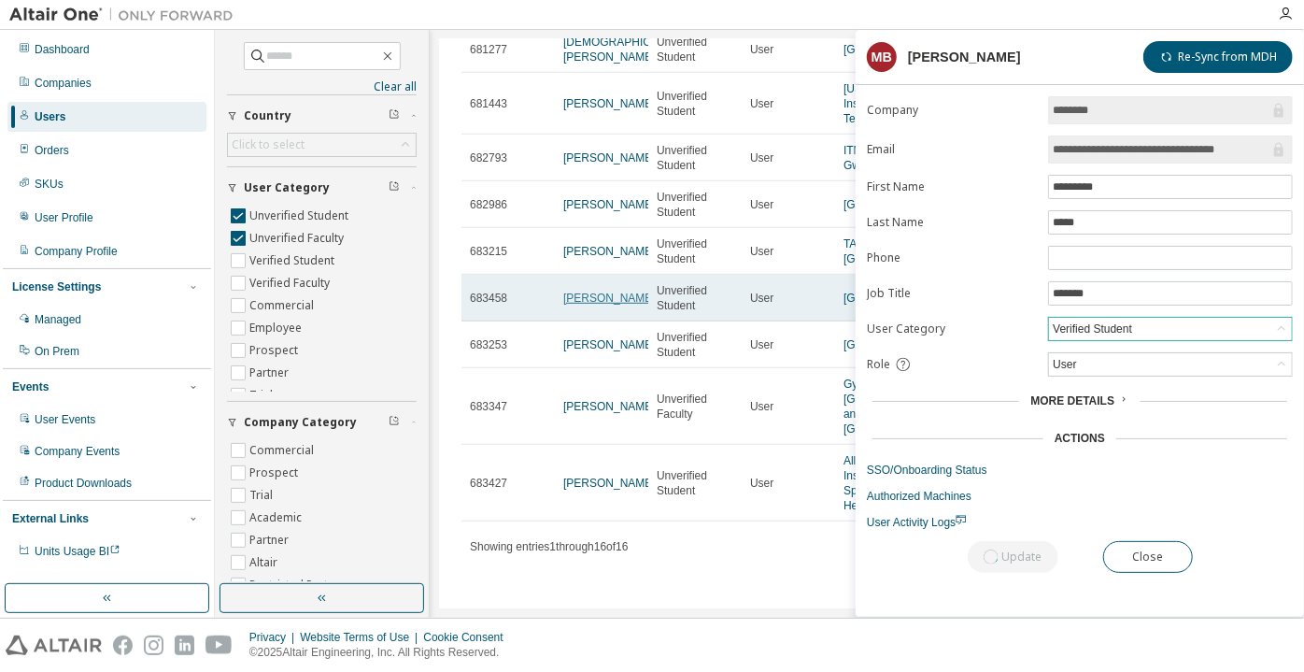
click at [593, 297] on link "[PERSON_NAME]" at bounding box center [609, 298] width 93 height 13
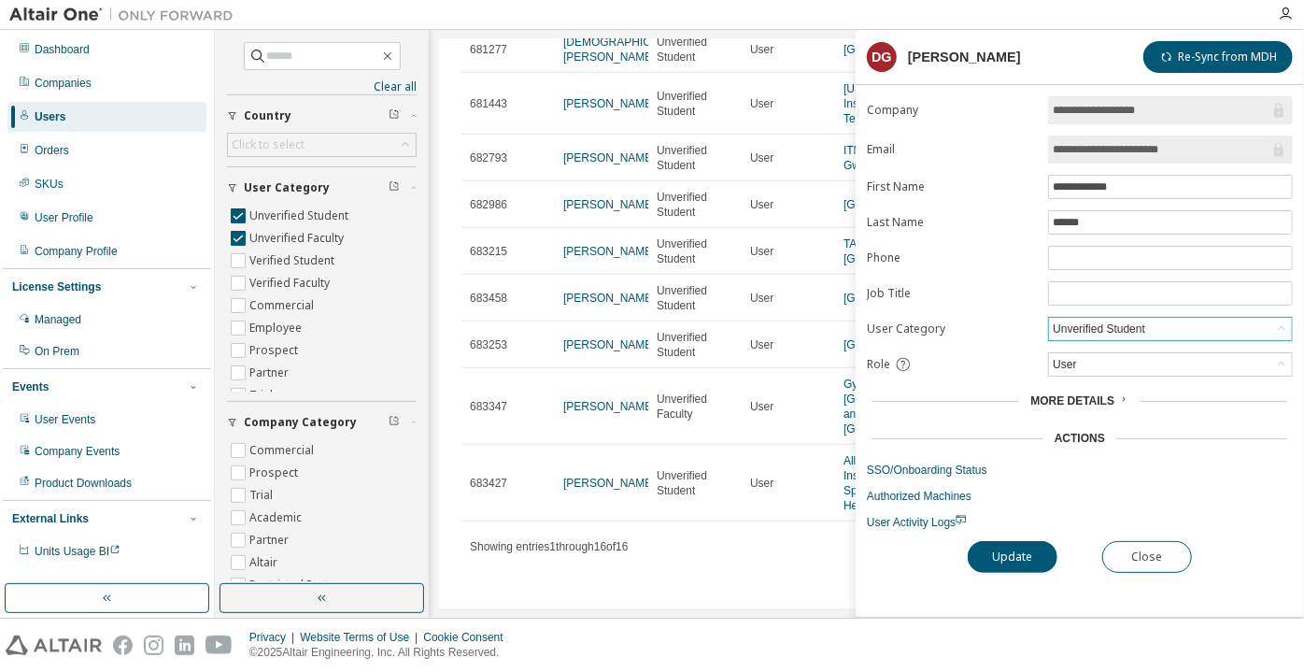
click at [1136, 330] on div "Unverified Student" at bounding box center [1099, 329] width 98 height 21
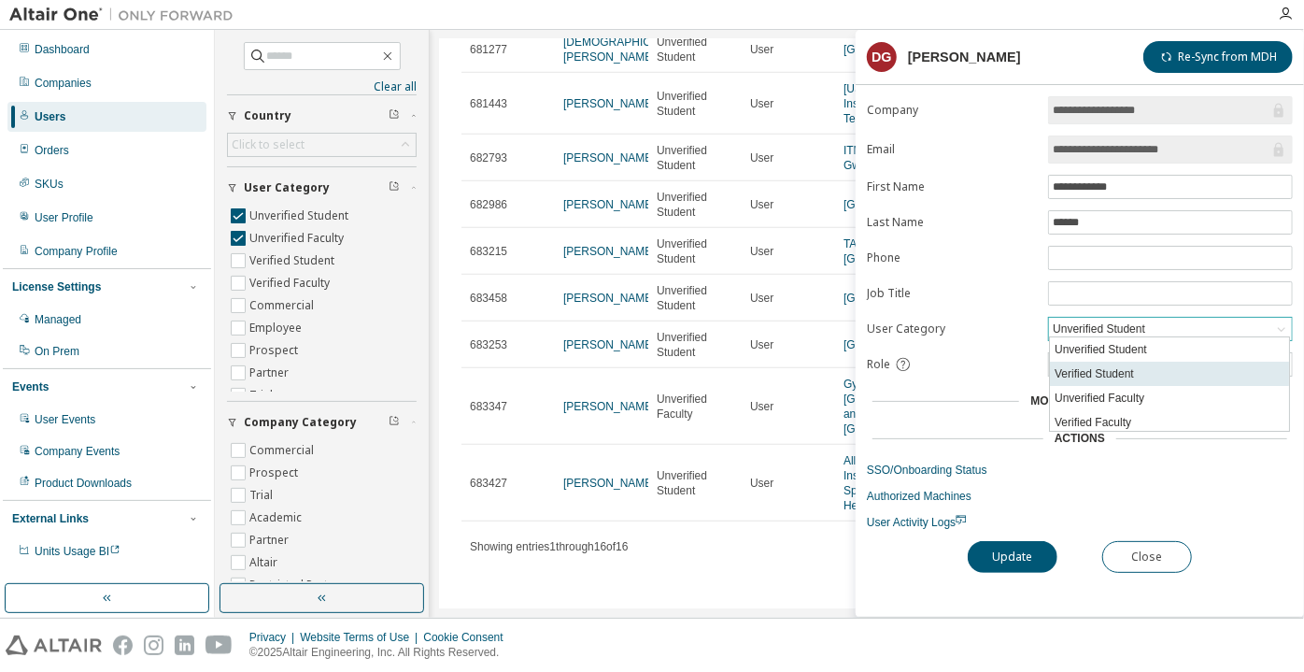
click at [1112, 378] on li "Verified Student" at bounding box center [1169, 374] width 239 height 24
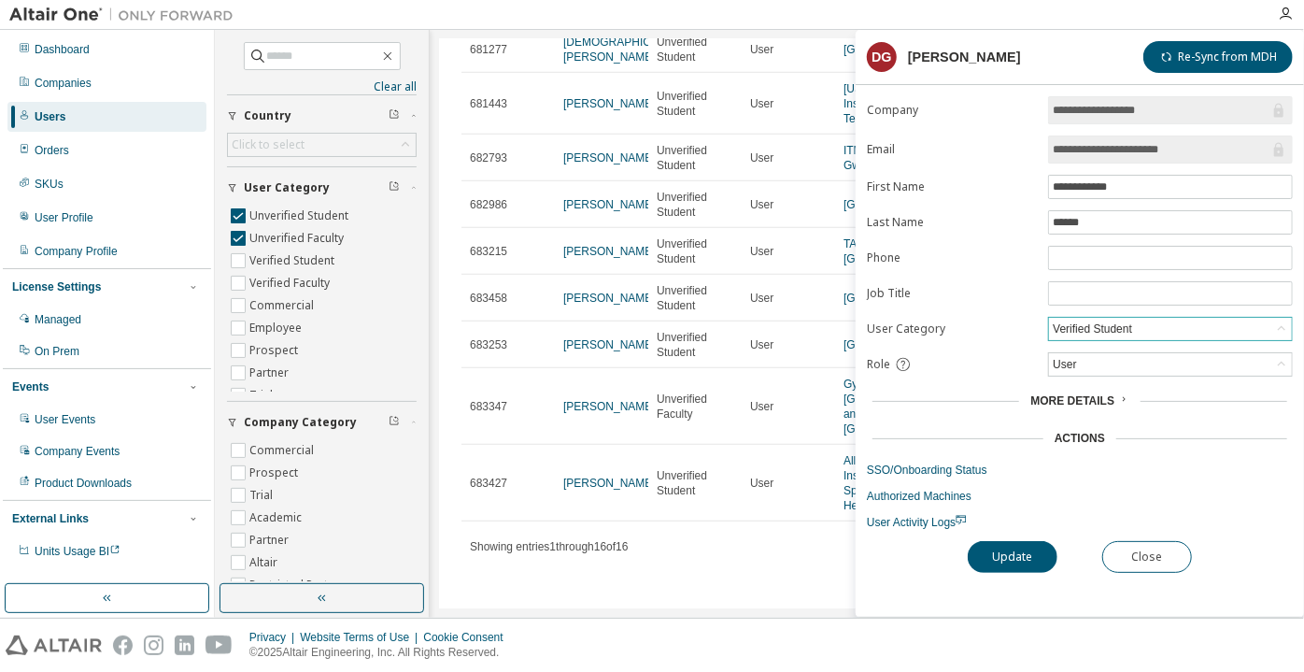
click at [1027, 573] on div "**********" at bounding box center [1080, 356] width 448 height 520
click at [1028, 542] on button "Update" at bounding box center [1013, 557] width 90 height 32
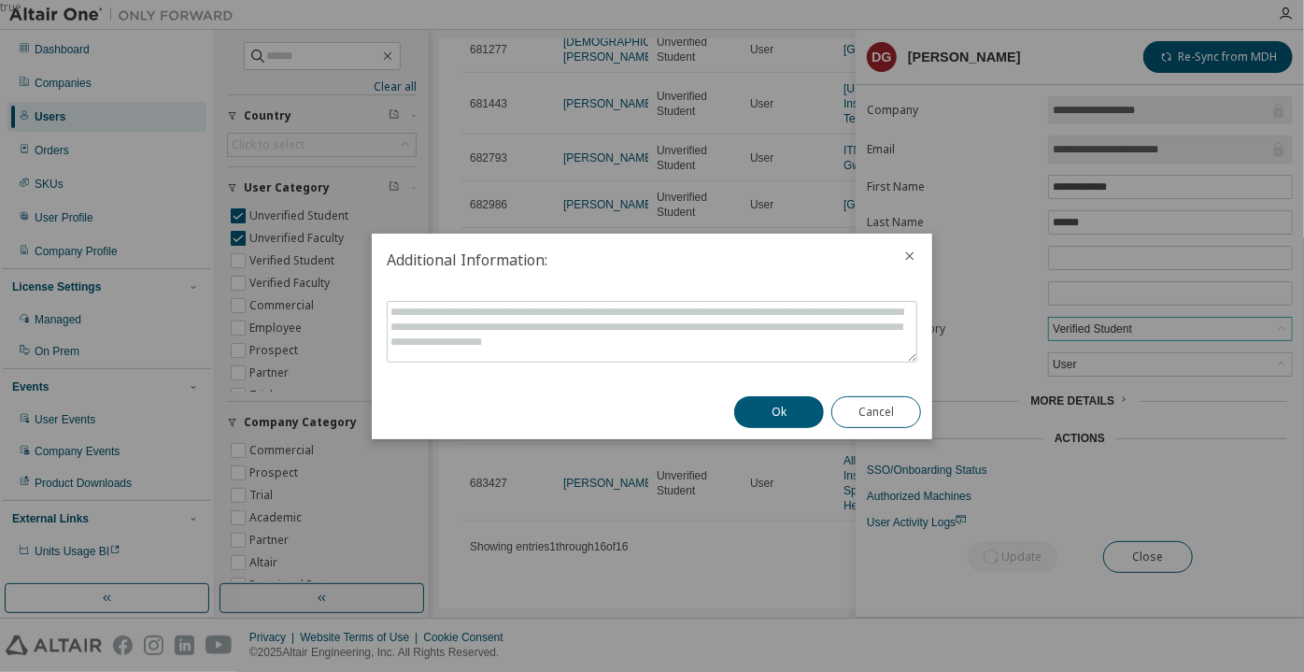
scroll to position [538, 0]
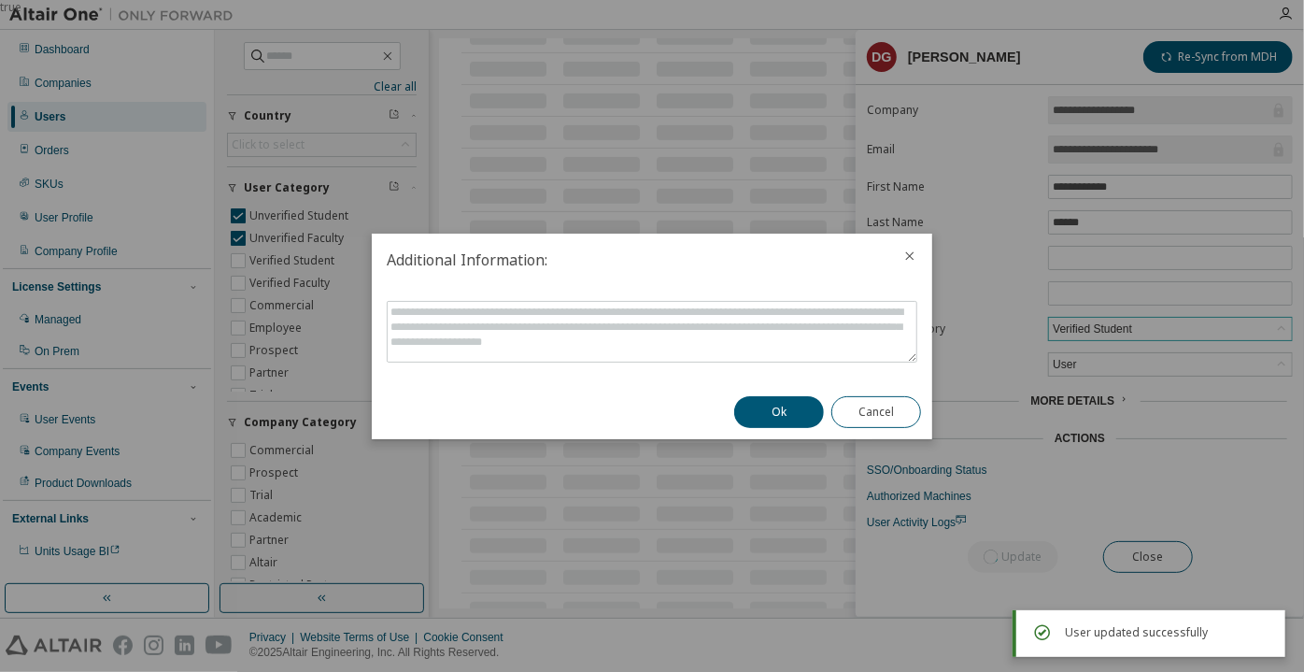
click at [818, 390] on div "Ok Cancel" at bounding box center [827, 412] width 209 height 54
click at [805, 401] on button "Ok" at bounding box center [779, 412] width 90 height 32
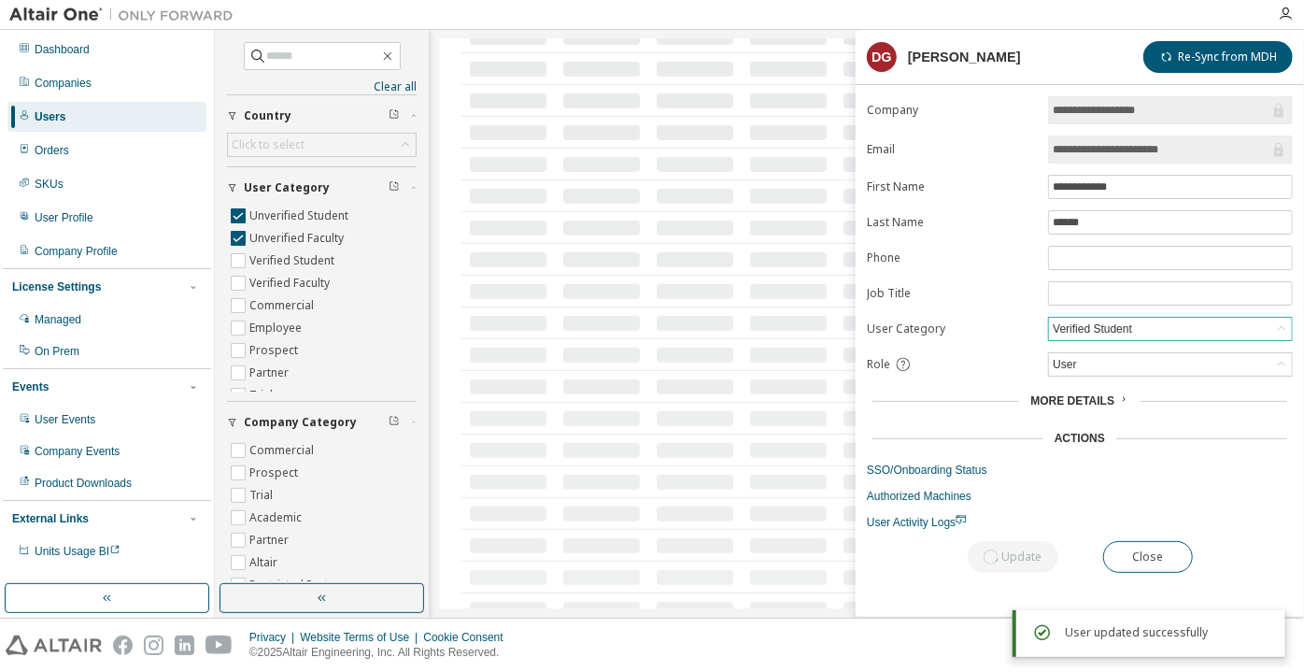
scroll to position [429, 0]
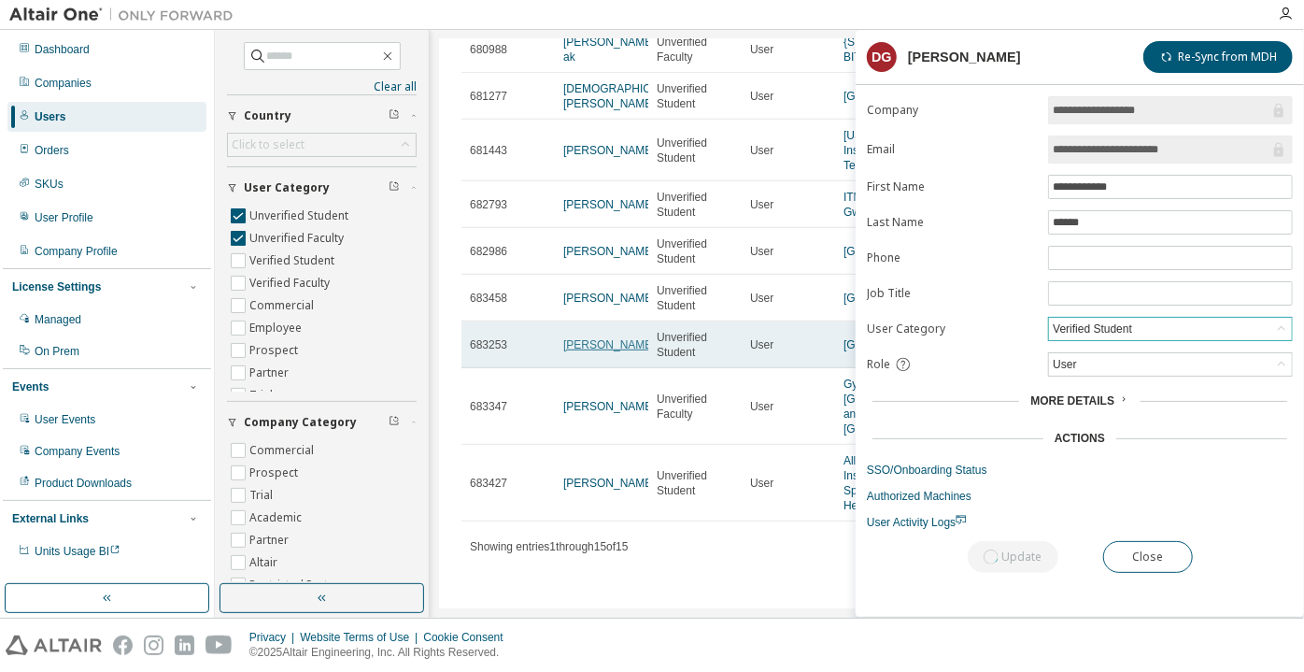
click at [576, 343] on link "[PERSON_NAME]" at bounding box center [609, 344] width 93 height 13
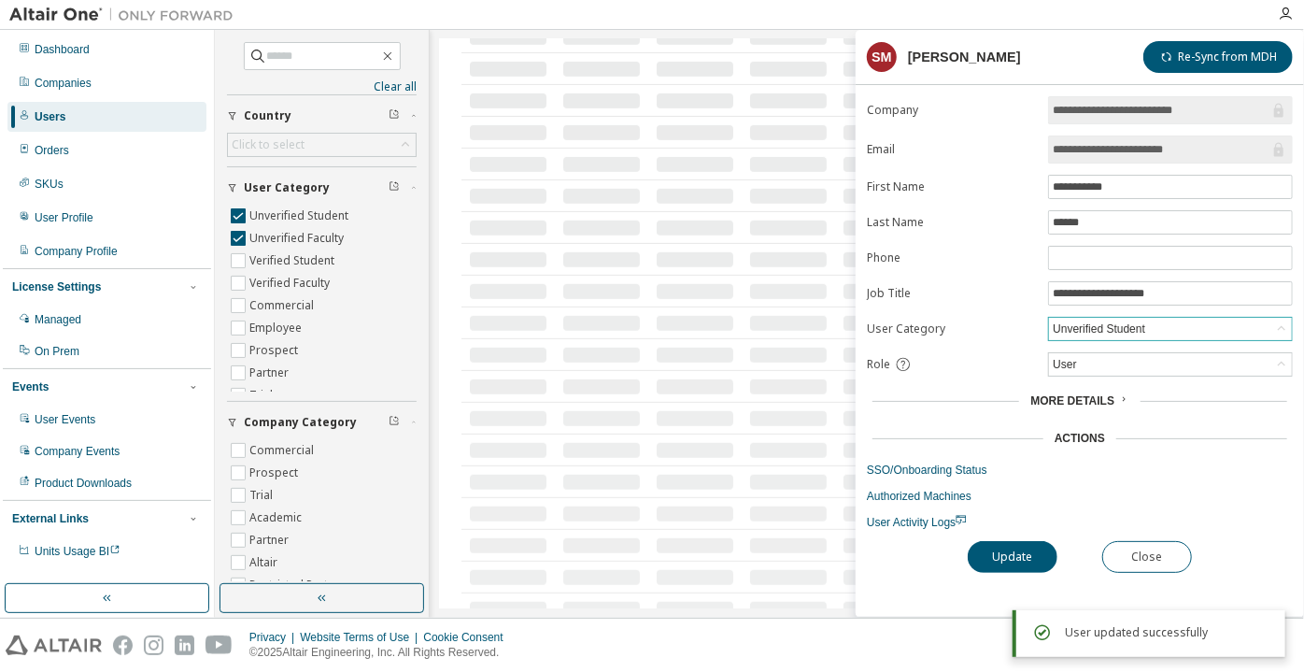
scroll to position [383, 0]
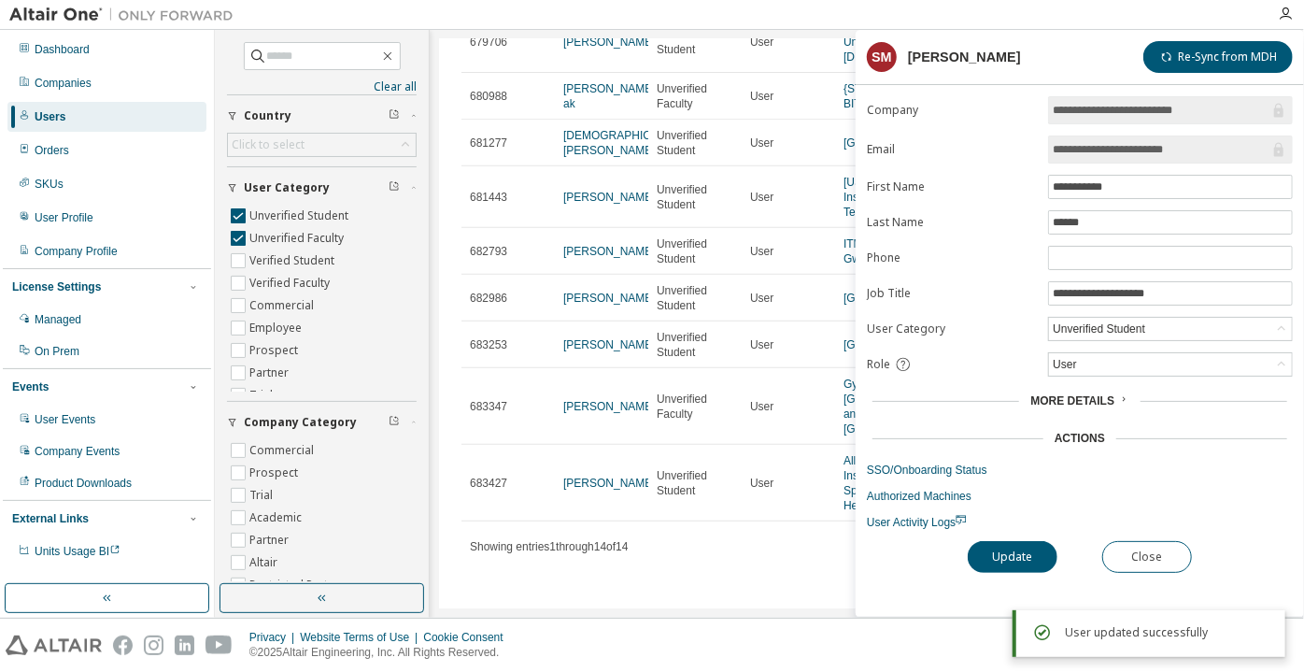
drag, startPoint x: 1226, startPoint y: 158, endPoint x: 989, endPoint y: 151, distance: 237.4
click at [989, 151] on form "**********" at bounding box center [1080, 313] width 426 height 434
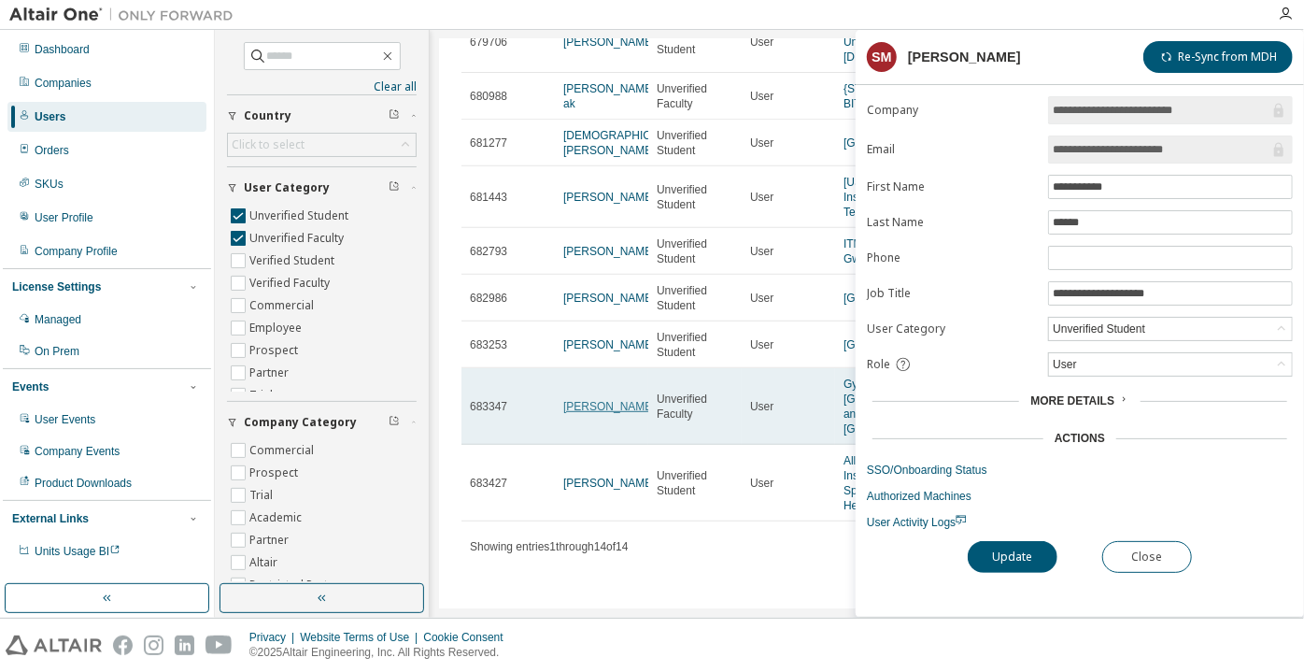
click at [597, 403] on link "[PERSON_NAME]" at bounding box center [609, 406] width 93 height 13
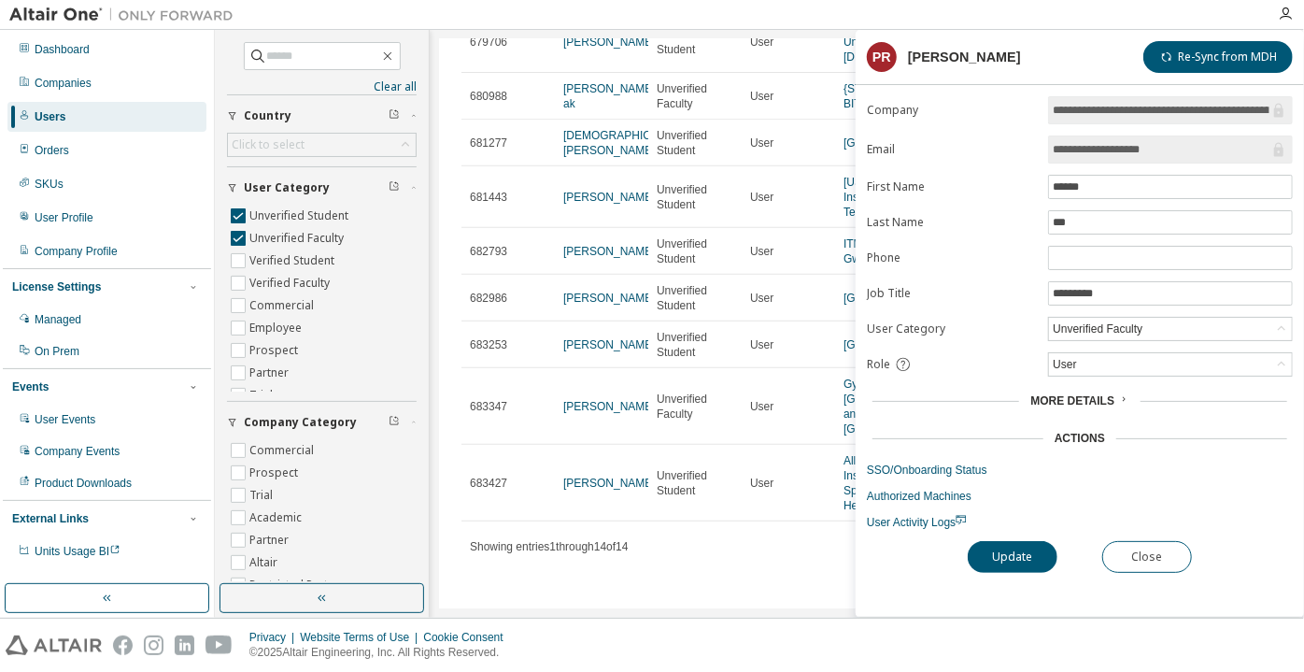
click at [1175, 339] on form "**********" at bounding box center [1080, 313] width 426 height 434
click at [1174, 328] on div "Unverified Faculty" at bounding box center [1170, 329] width 243 height 22
click at [1136, 422] on li "Verified Faculty" at bounding box center [1169, 422] width 239 height 24
click at [1022, 542] on button "Update" at bounding box center [1013, 557] width 90 height 32
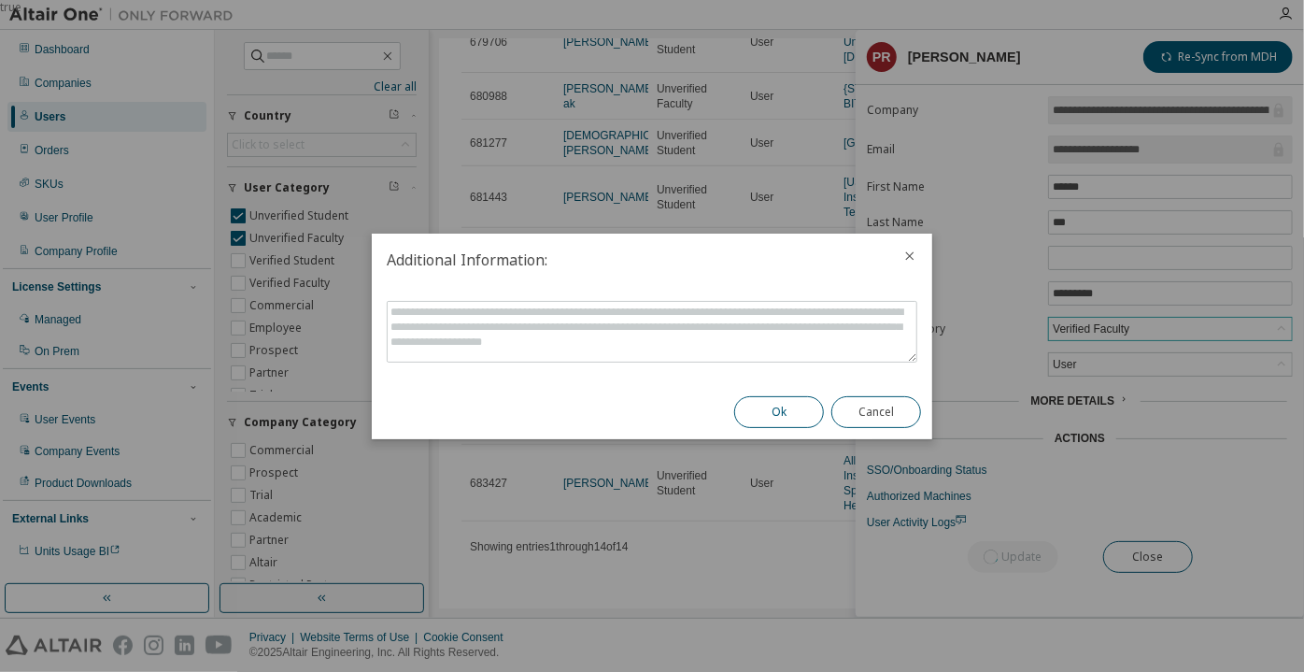
click at [804, 410] on button "Ok" at bounding box center [779, 412] width 90 height 32
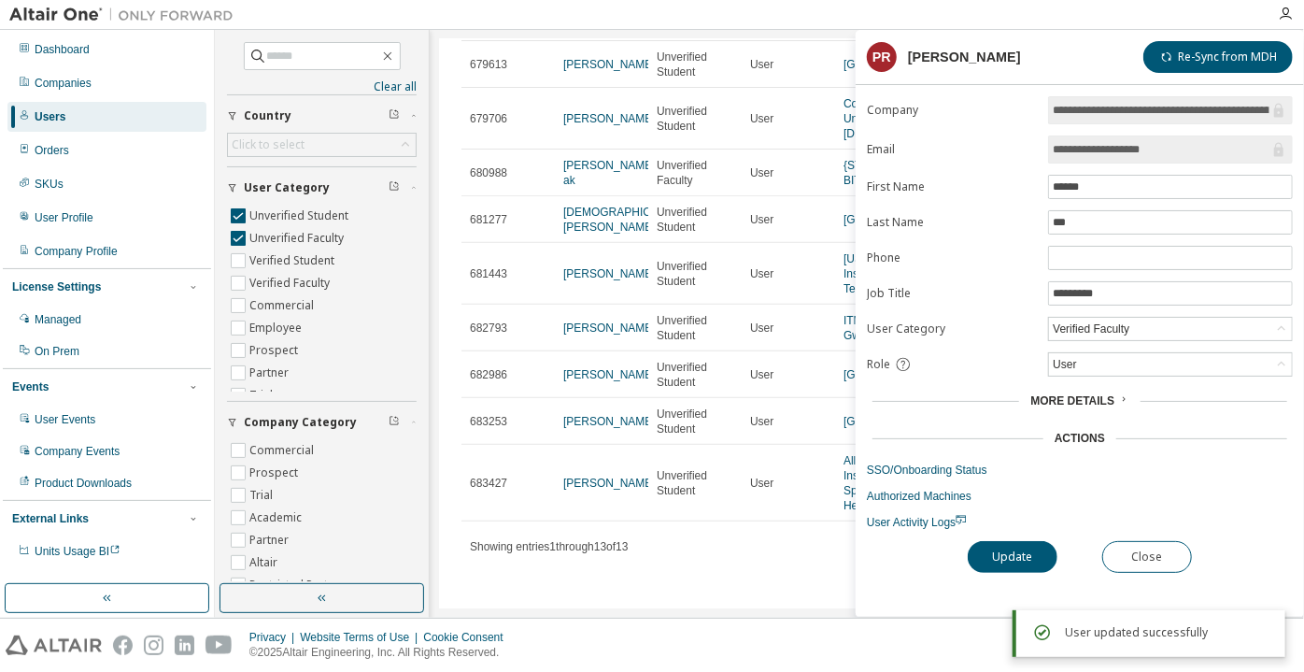
scroll to position [292, 0]
click at [1186, 534] on div "**********" at bounding box center [1080, 356] width 448 height 520
click at [1160, 553] on button "Close" at bounding box center [1148, 557] width 90 height 32
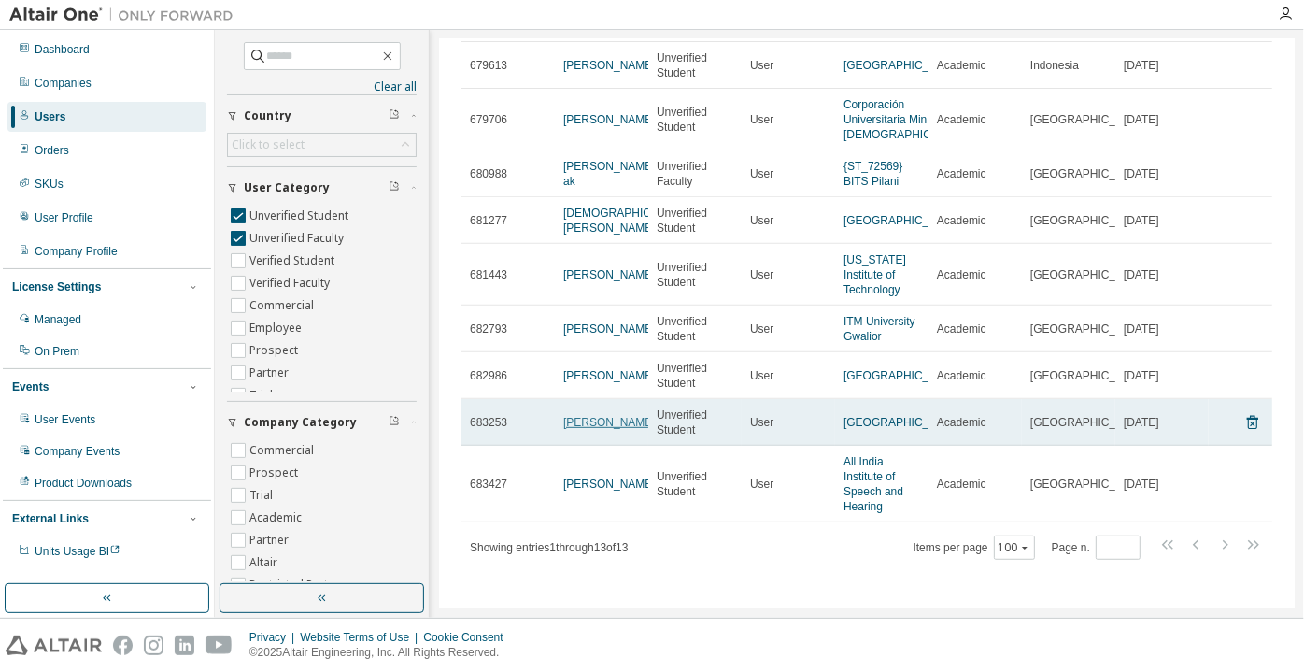
click at [598, 422] on link "[PERSON_NAME]" at bounding box center [609, 422] width 93 height 13
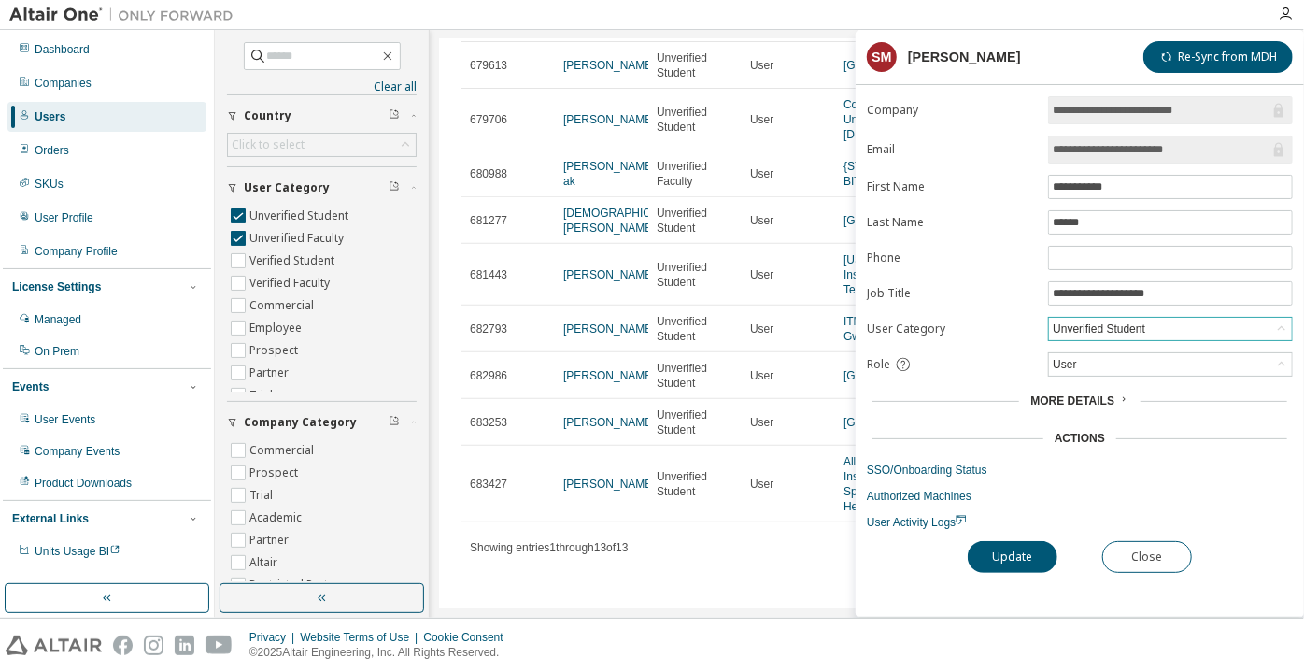
click at [1065, 328] on div "Unverified Student" at bounding box center [1099, 329] width 98 height 21
click at [1128, 149] on input "**********" at bounding box center [1161, 149] width 217 height 19
click at [1118, 328] on div "Unverified Student" at bounding box center [1099, 329] width 98 height 21
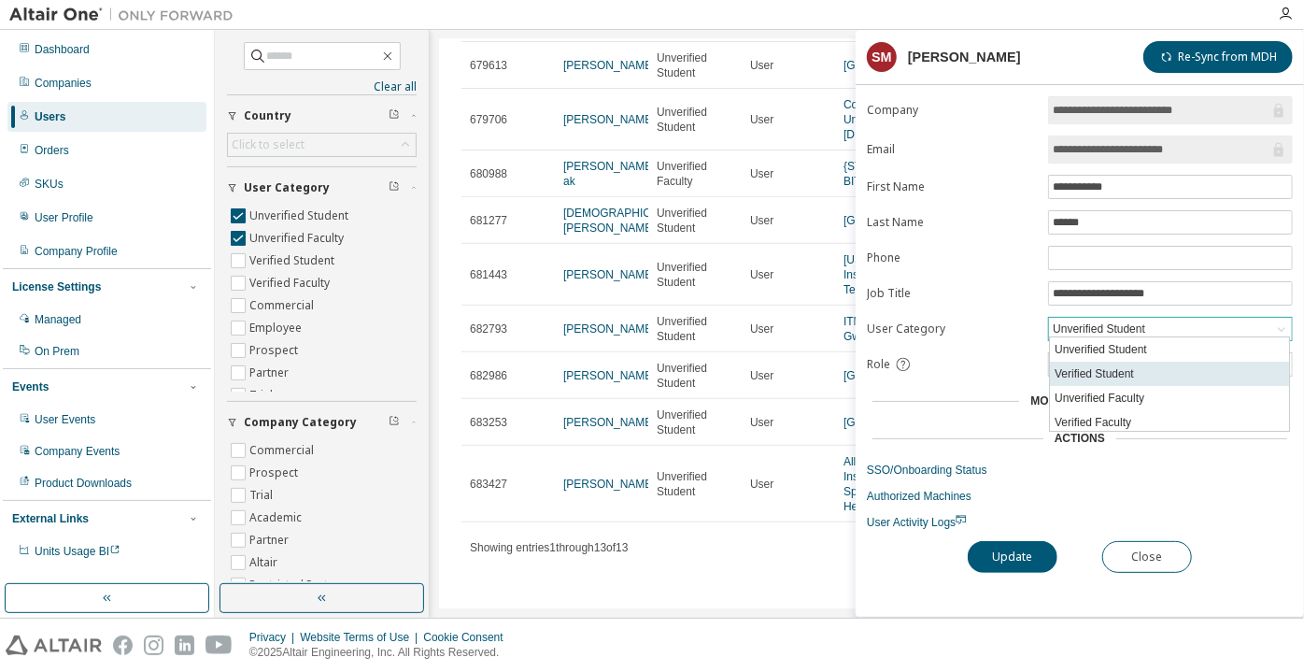
click at [1129, 373] on li "Verified Student" at bounding box center [1169, 374] width 239 height 24
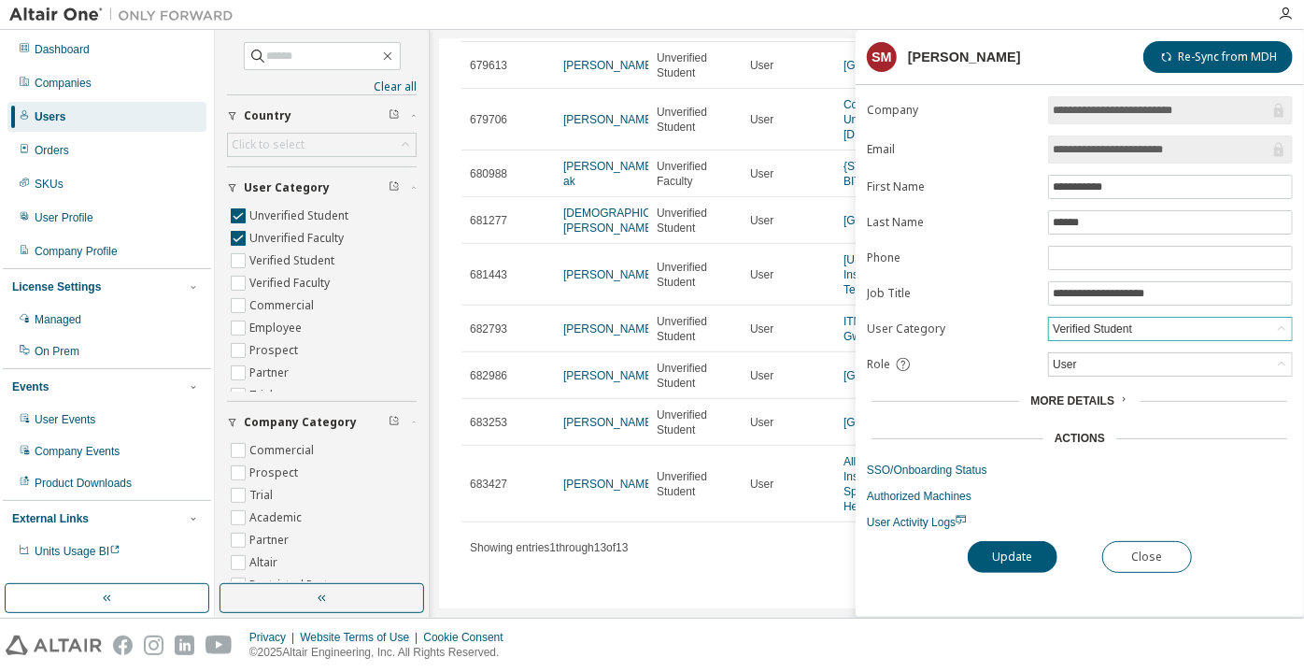
click at [1014, 532] on div "**********" at bounding box center [1080, 356] width 448 height 520
click at [1011, 546] on button "Update" at bounding box center [1013, 557] width 90 height 32
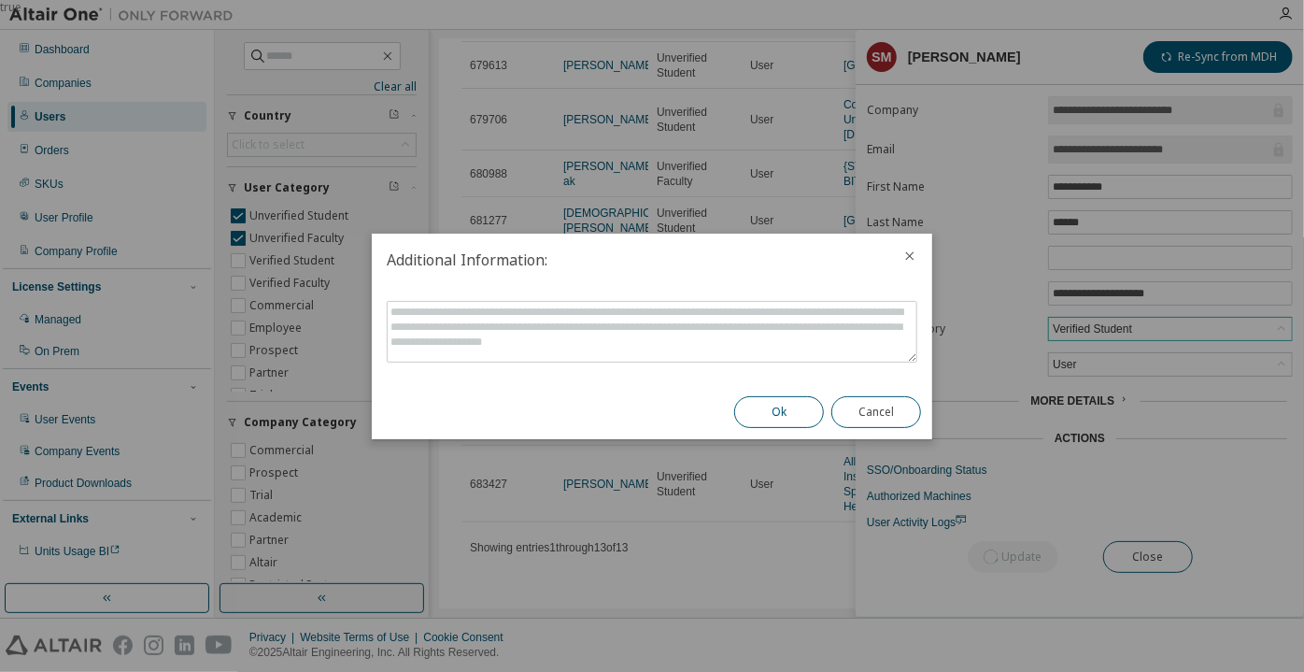
click at [778, 410] on button "Ok" at bounding box center [779, 412] width 90 height 32
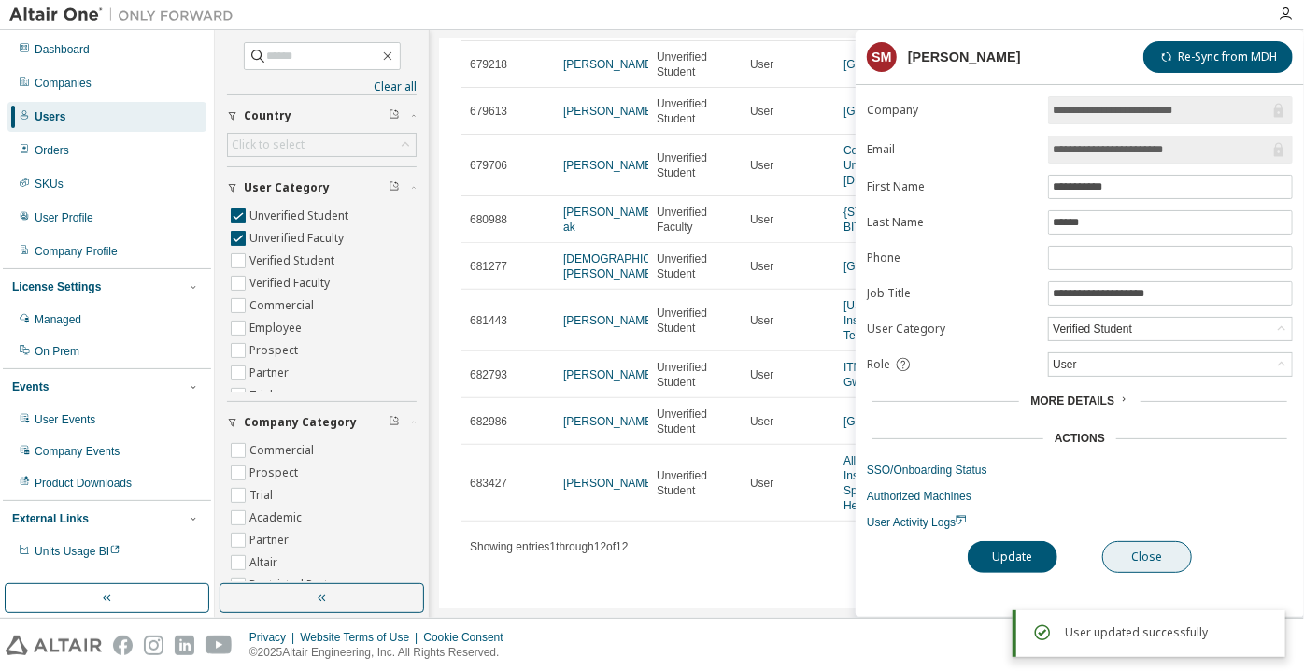
scroll to position [244, 0]
click at [1124, 549] on button "Close" at bounding box center [1148, 557] width 90 height 32
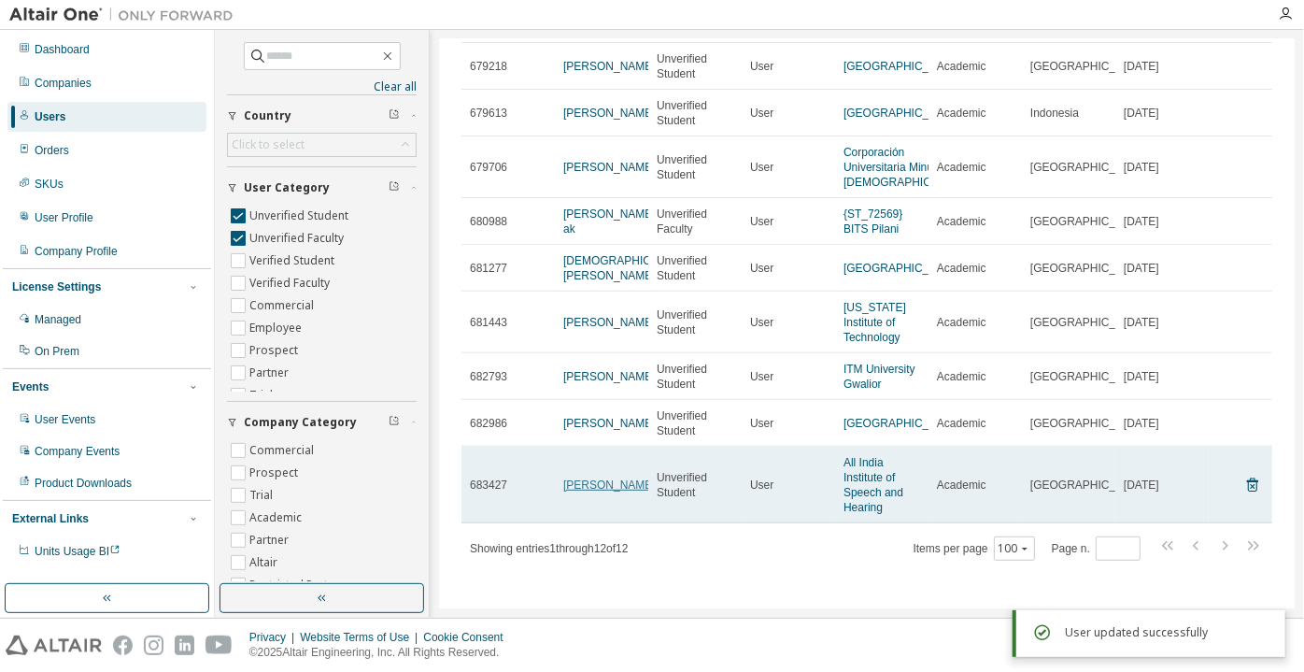
click at [590, 478] on link "[PERSON_NAME]" at bounding box center [609, 484] width 93 height 13
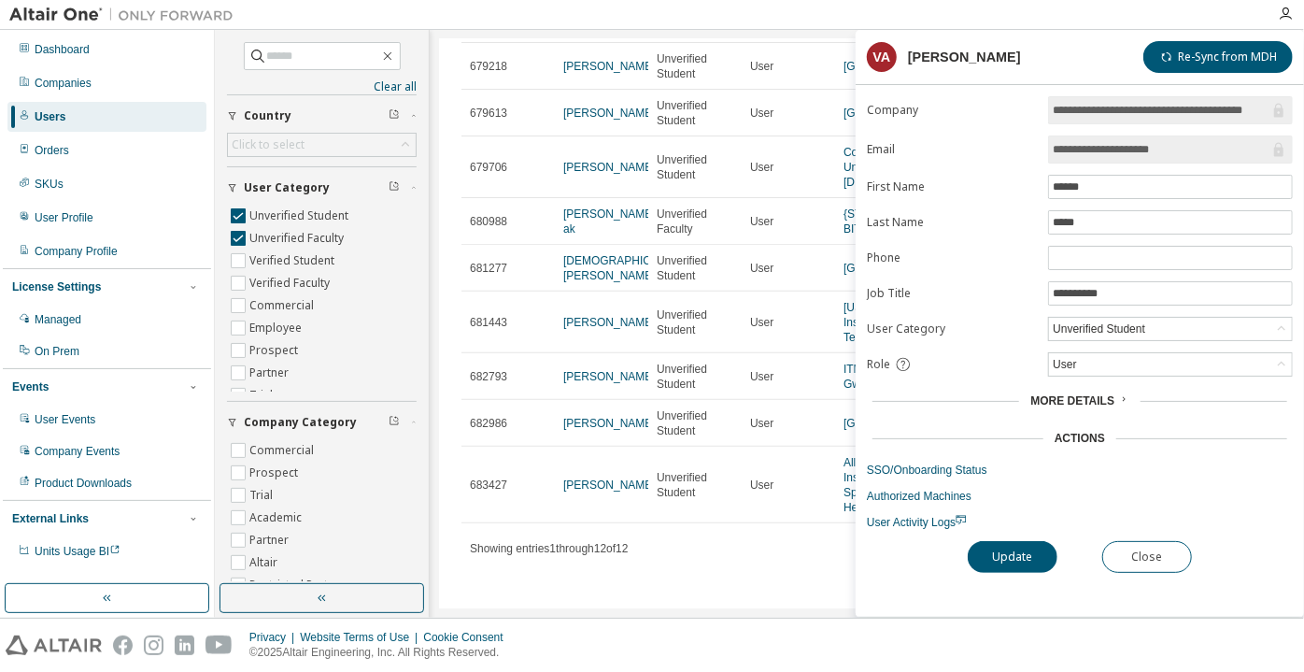
click at [629, 542] on span "Showing entries 1 through 12 of 12" at bounding box center [549, 548] width 159 height 13
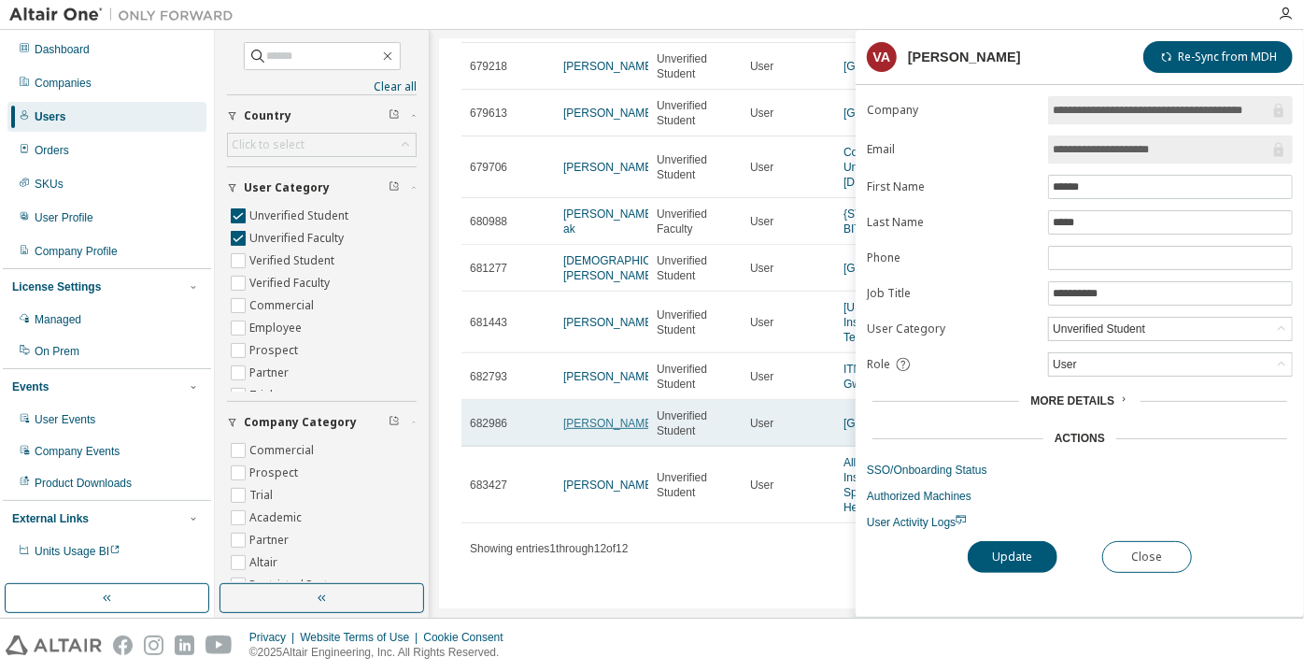
click at [585, 417] on link "[PERSON_NAME]" at bounding box center [609, 423] width 93 height 13
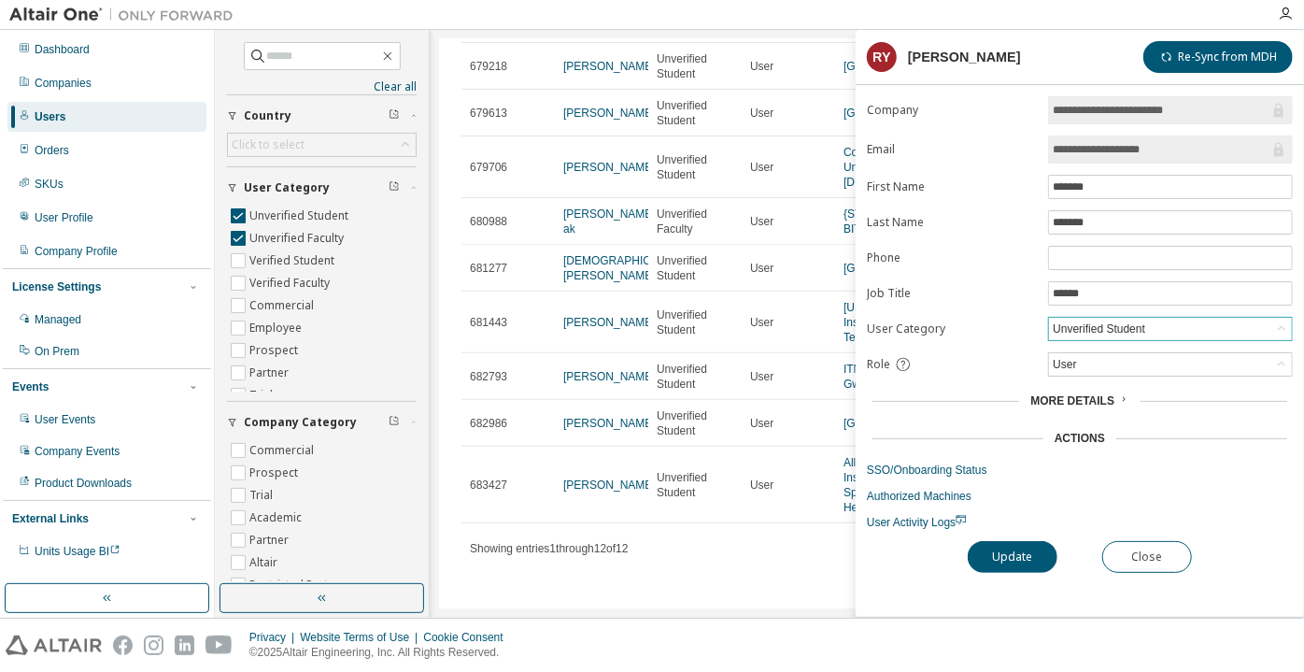
click at [1087, 320] on div "Unverified Student" at bounding box center [1099, 329] width 98 height 21
click at [738, 541] on div "Showing entries 1 through 12 of 12 Items per page 100 Page n. *" at bounding box center [867, 547] width 811 height 27
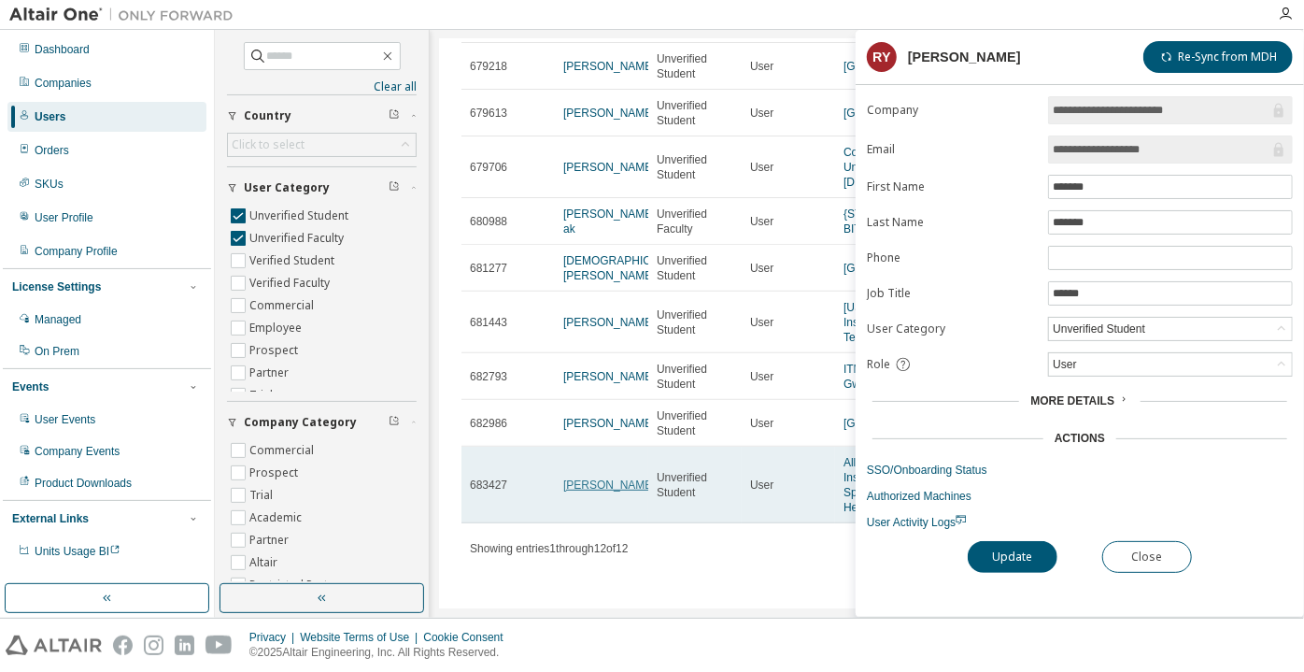
click at [615, 488] on link "[PERSON_NAME]" at bounding box center [609, 484] width 93 height 13
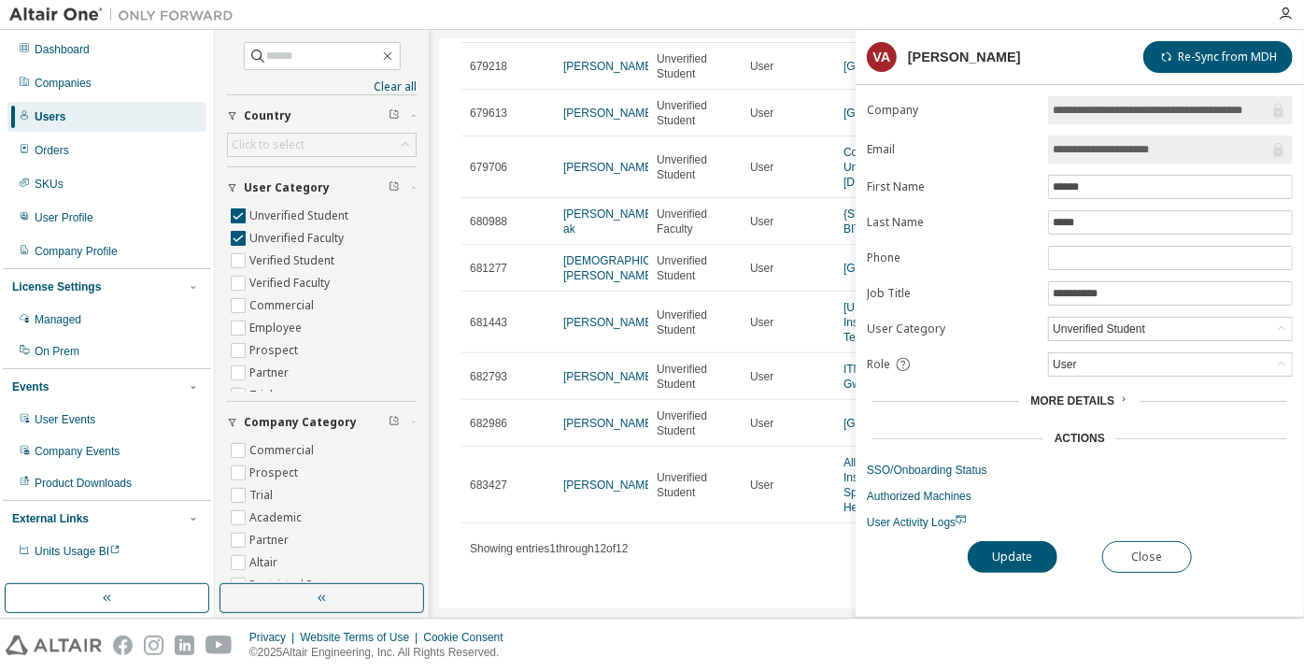
drag, startPoint x: 1181, startPoint y: 158, endPoint x: 999, endPoint y: 158, distance: 182.2
click at [999, 158] on form "**********" at bounding box center [1080, 313] width 426 height 434
click at [1099, 319] on div "Unverified Student" at bounding box center [1099, 329] width 98 height 21
click at [1095, 413] on li "Verified Faculty" at bounding box center [1169, 422] width 239 height 24
click at [1002, 559] on button "Update" at bounding box center [1013, 557] width 90 height 32
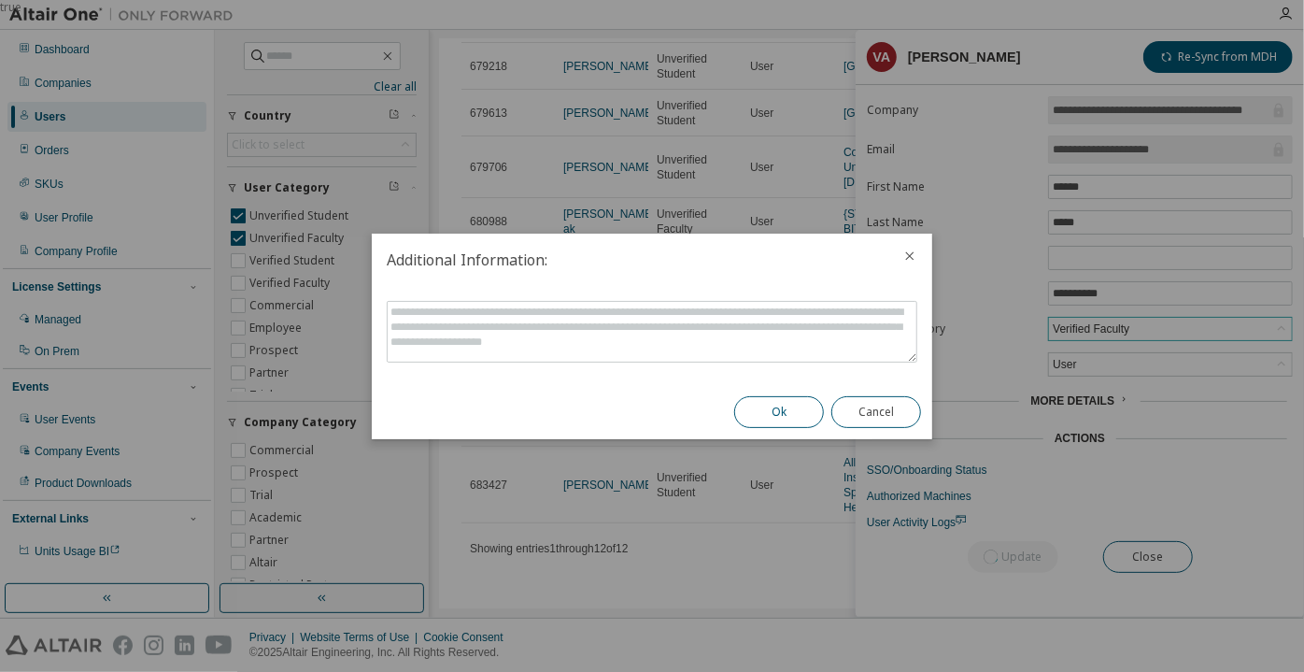
click at [777, 406] on button "Ok" at bounding box center [779, 412] width 90 height 32
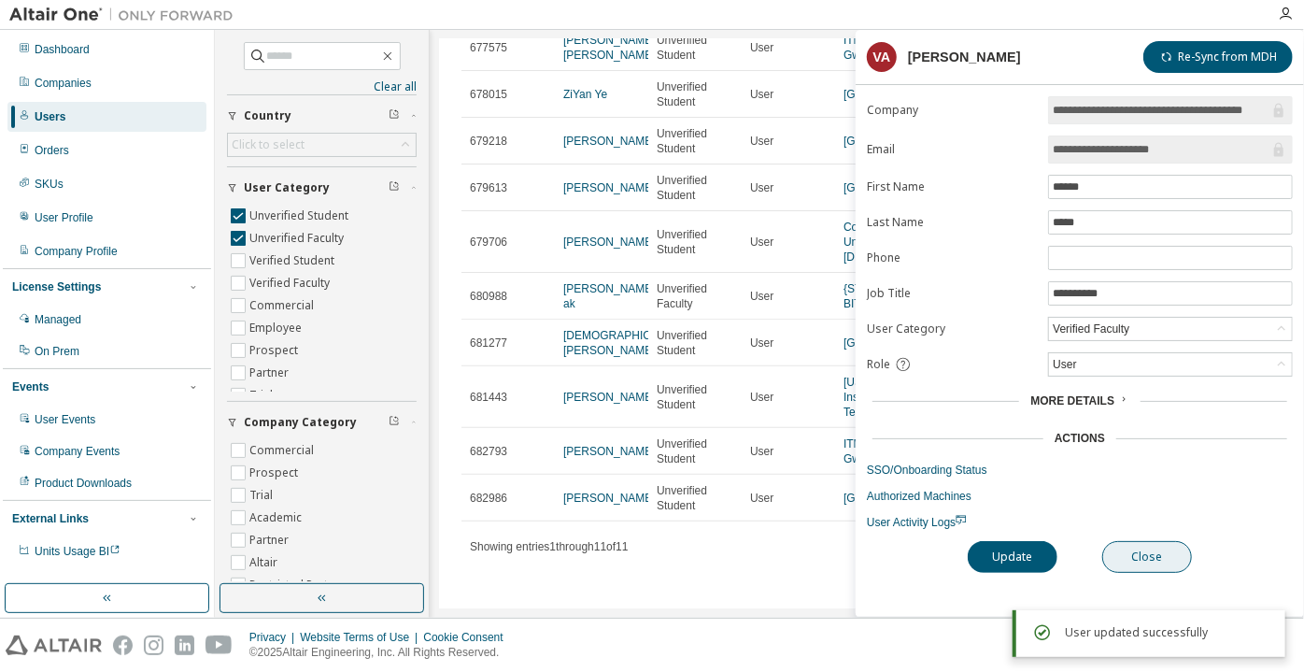
scroll to position [167, 0]
click at [1141, 549] on button "Close" at bounding box center [1148, 557] width 90 height 32
